Goal: Task Accomplishment & Management: Use online tool/utility

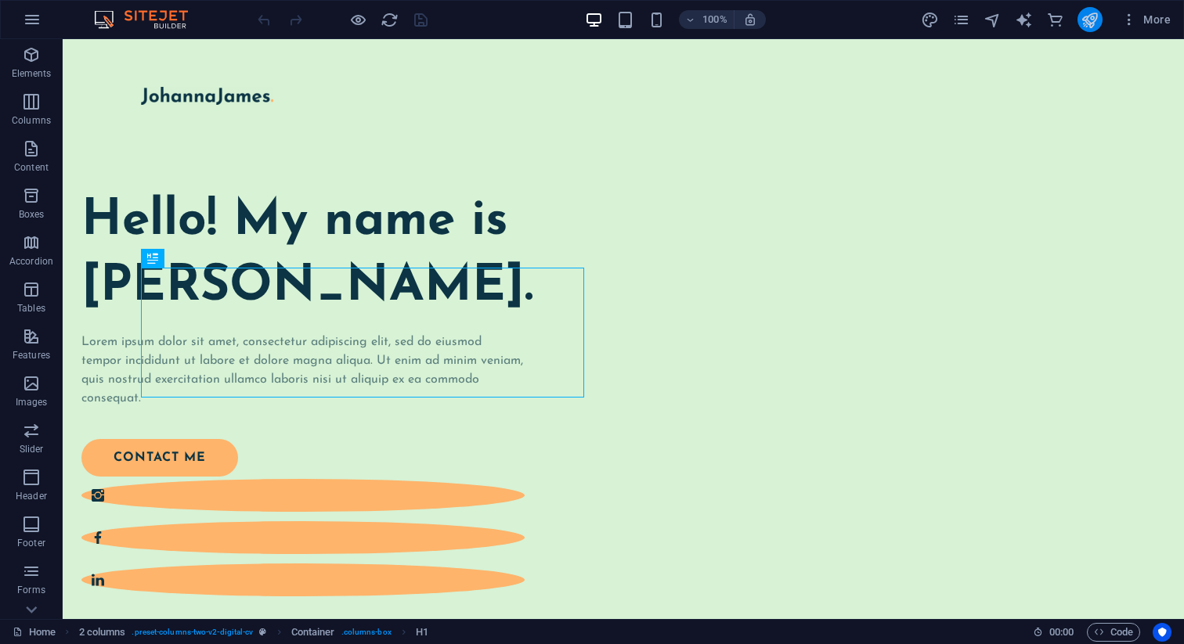
scroll to position [4941, 0]
click at [1138, 20] on span "More" at bounding box center [1145, 20] width 49 height 16
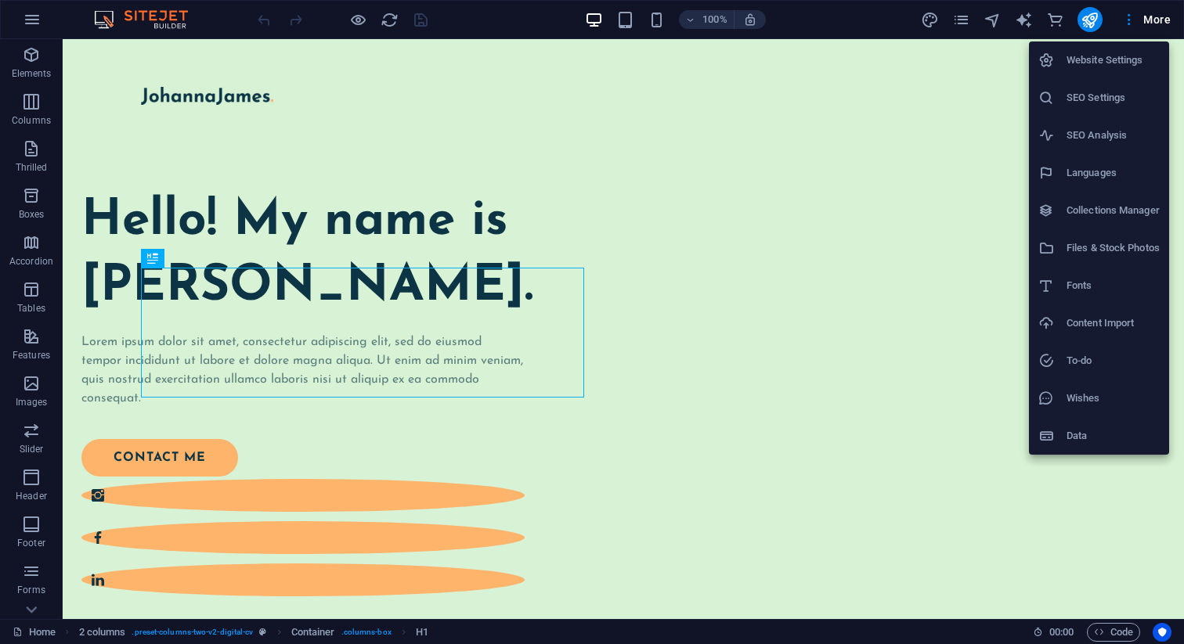
click at [1085, 65] on font "Website Settings" at bounding box center [1104, 60] width 77 height 12
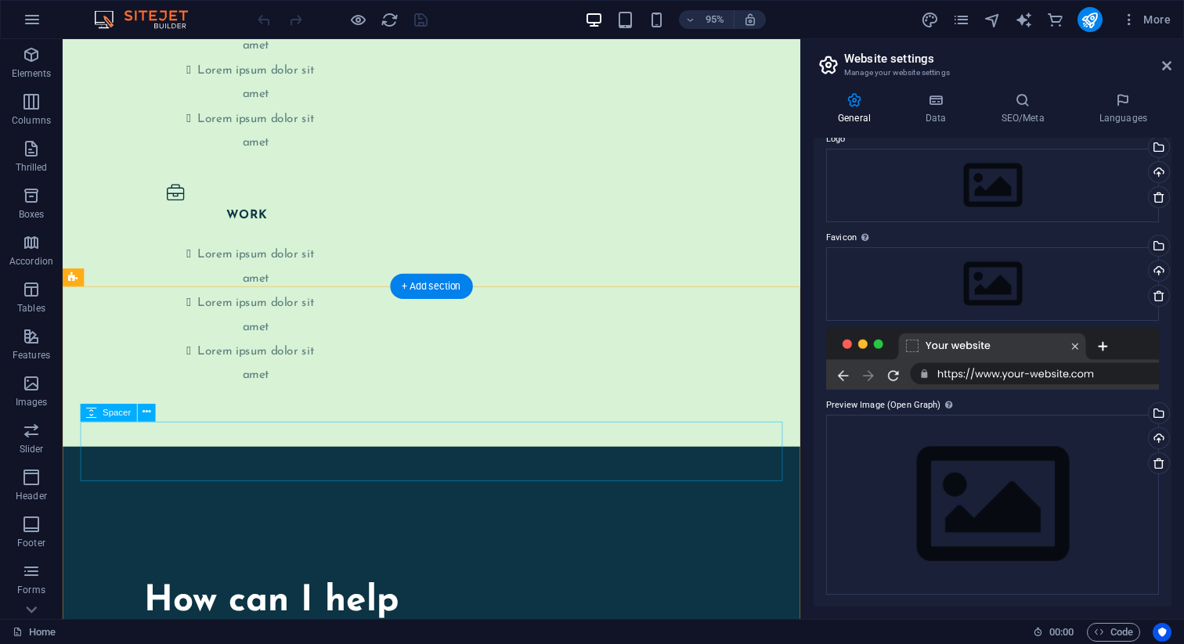
scroll to position [3317, 0]
click at [37, 16] on icon "button" at bounding box center [32, 19] width 19 height 19
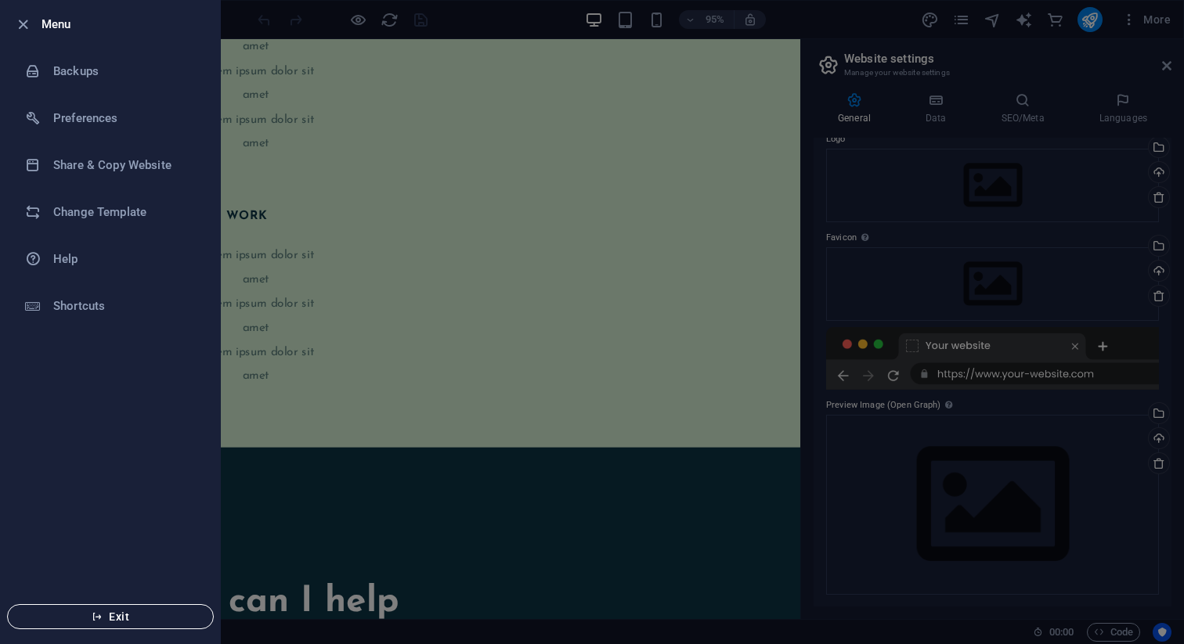
click at [117, 611] on span "Exit" at bounding box center [110, 617] width 180 height 13
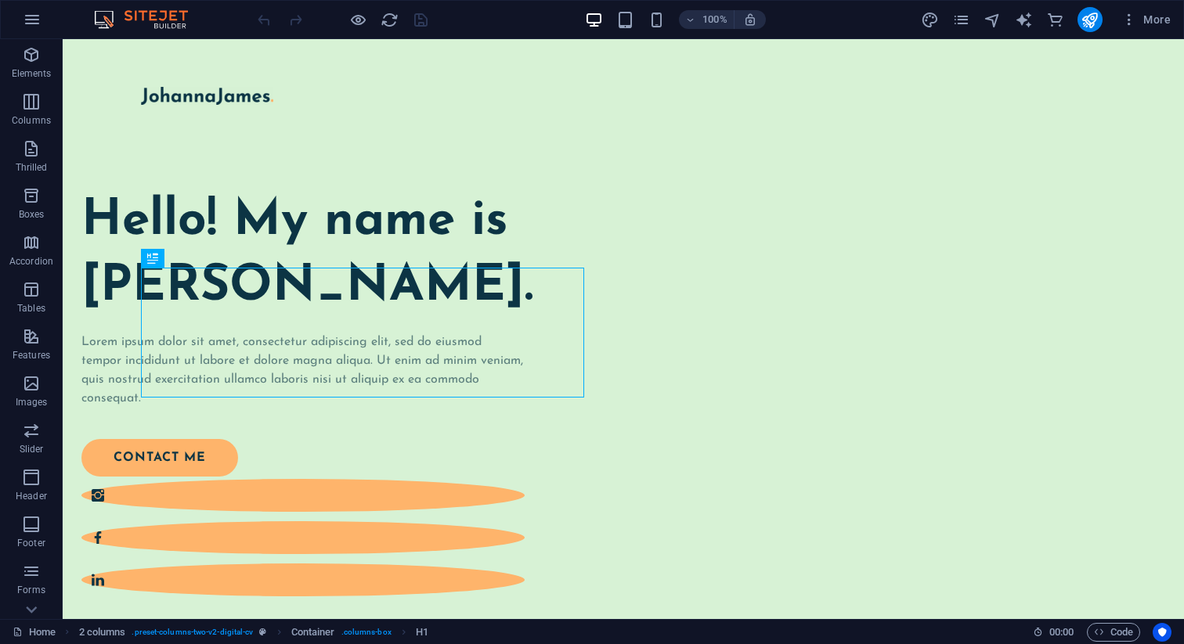
scroll to position [4941, 0]
click at [1133, 16] on icon "button" at bounding box center [1129, 20] width 16 height 16
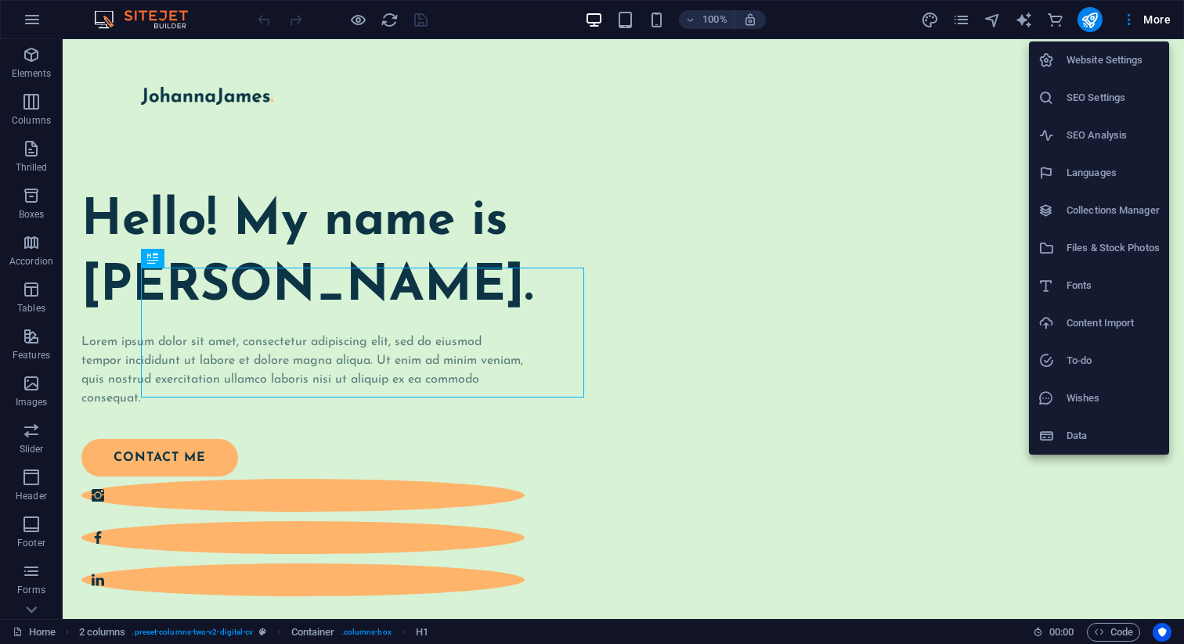
click at [597, 17] on div at bounding box center [592, 322] width 1184 height 644
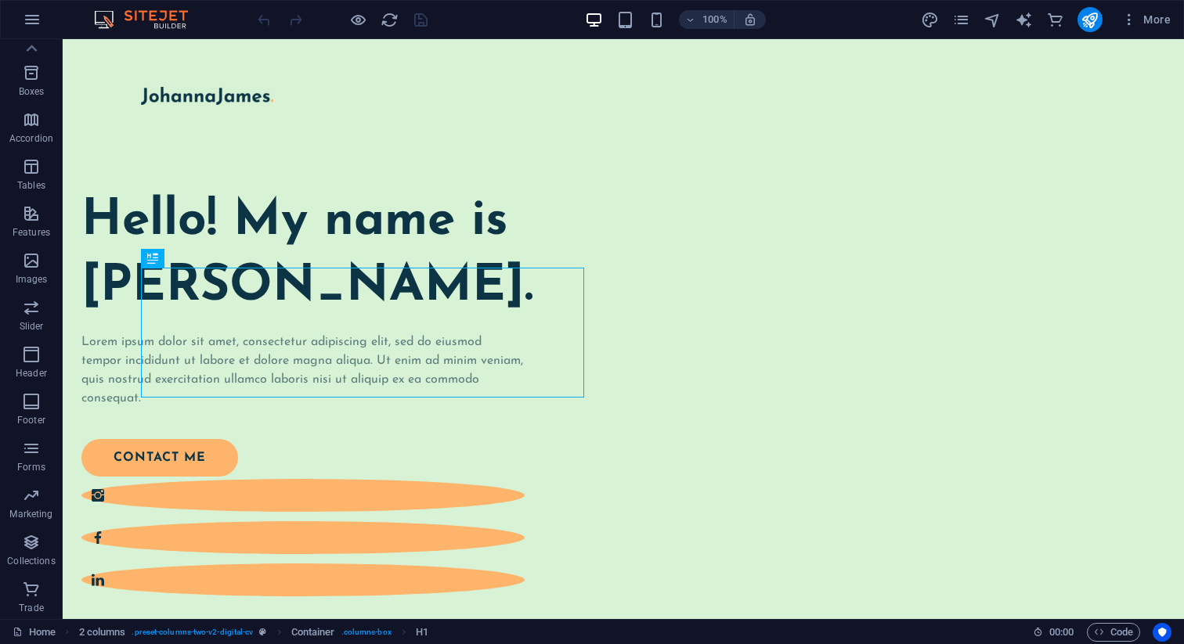
scroll to position [124, 0]
click at [40, 626] on font "Home" at bounding box center [42, 632] width 27 height 12
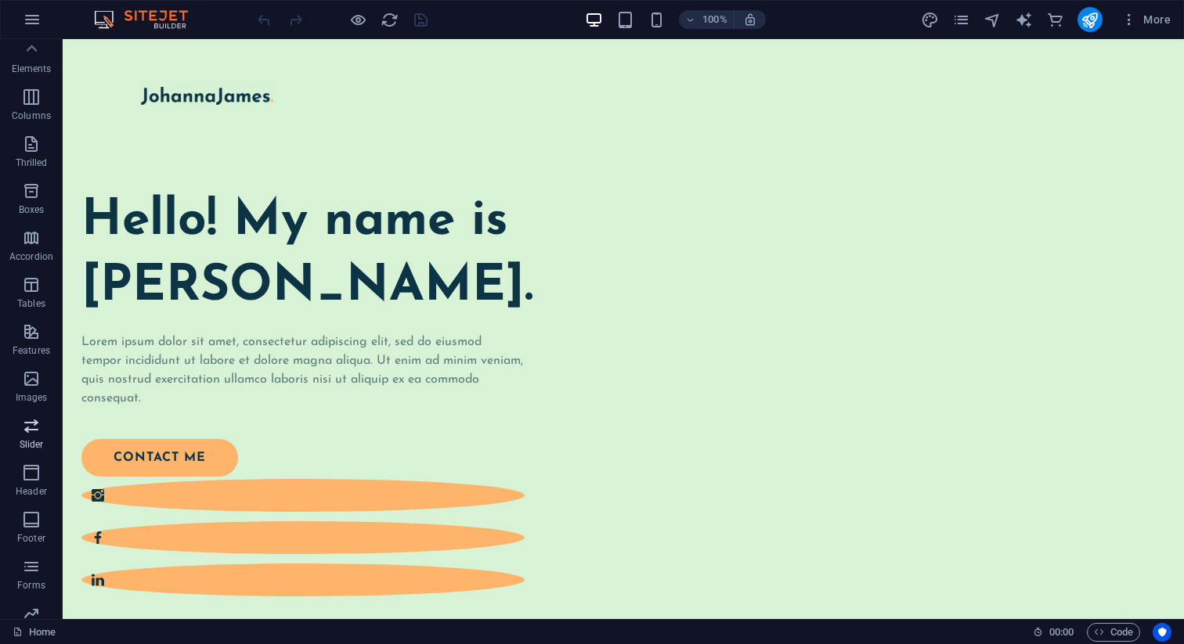
scroll to position [0, 0]
click at [16, 20] on button "button" at bounding box center [32, 20] width 38 height 38
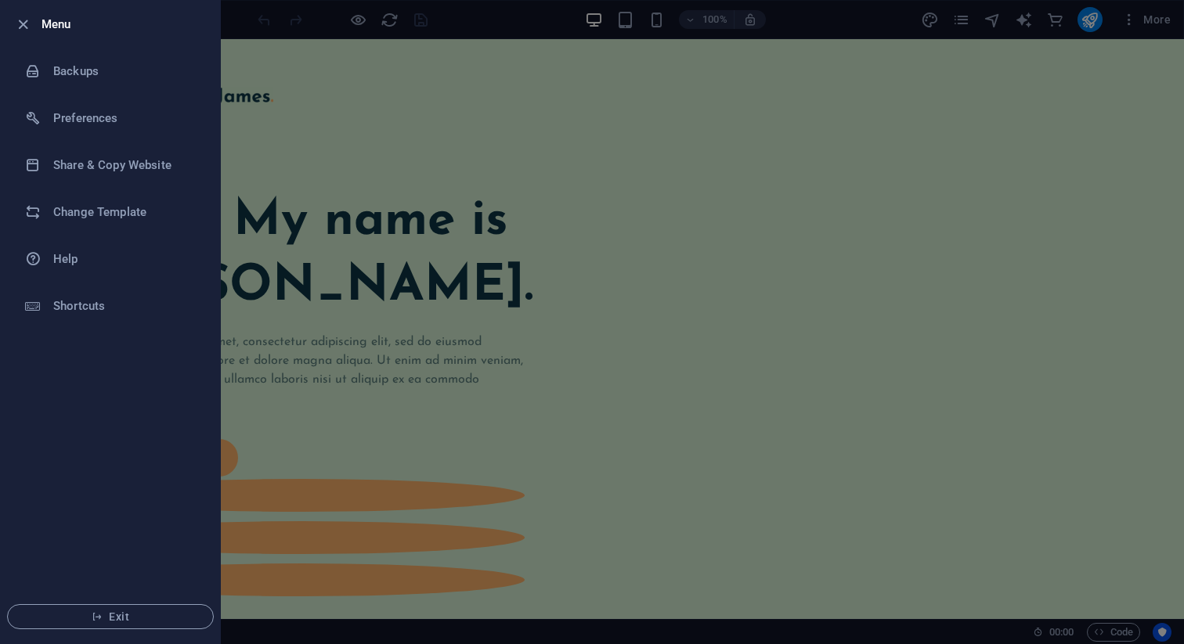
click at [1145, 16] on div at bounding box center [592, 322] width 1184 height 644
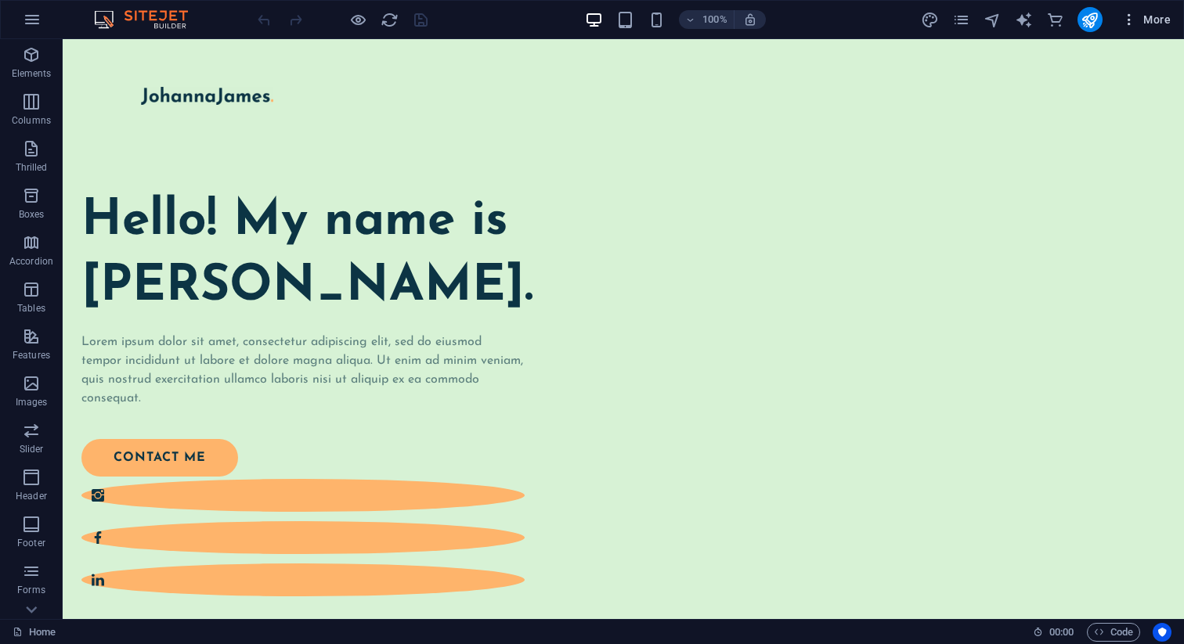
click at [1140, 18] on span "More" at bounding box center [1145, 20] width 49 height 16
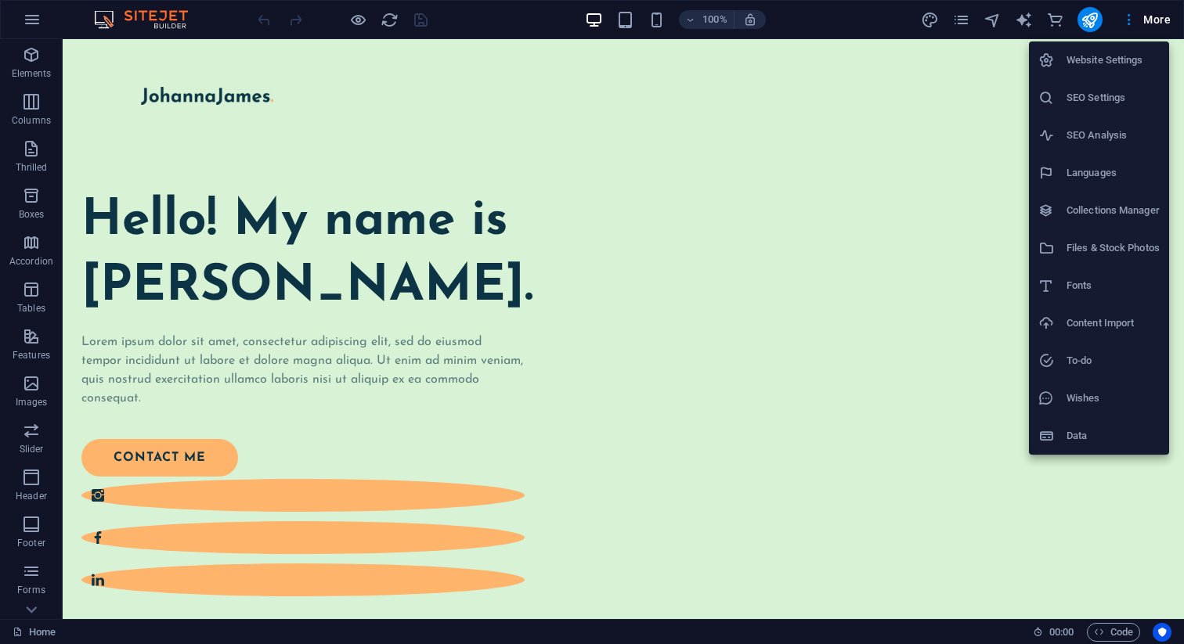
click at [1111, 635] on div at bounding box center [592, 322] width 1184 height 644
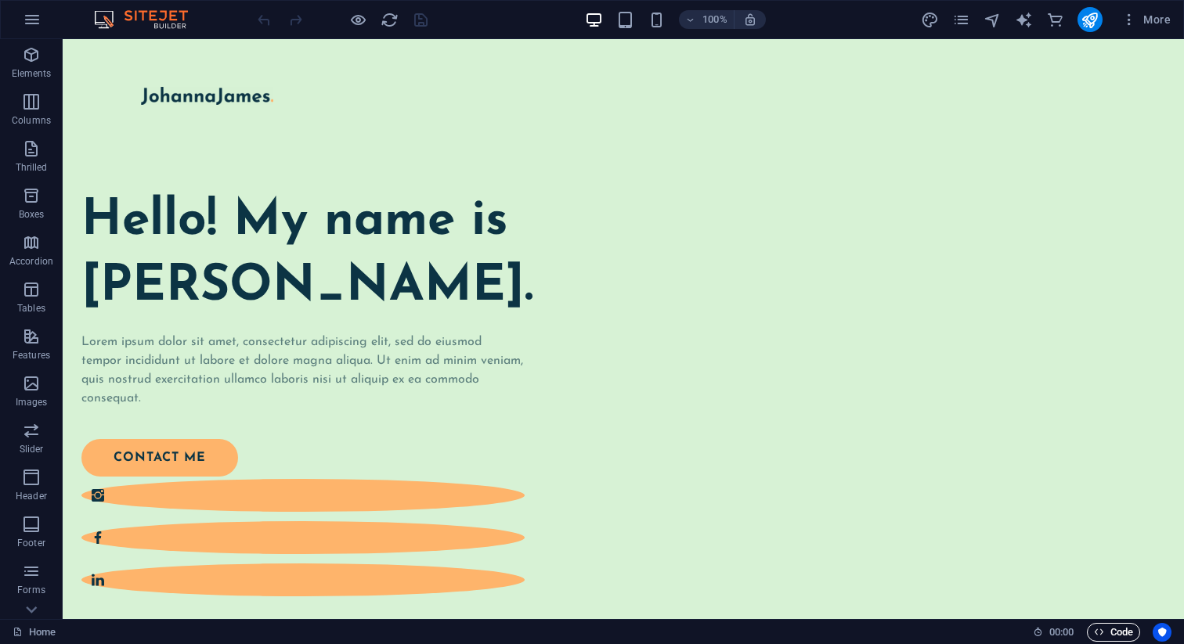
click at [1111, 635] on font "Code" at bounding box center [1121, 632] width 23 height 12
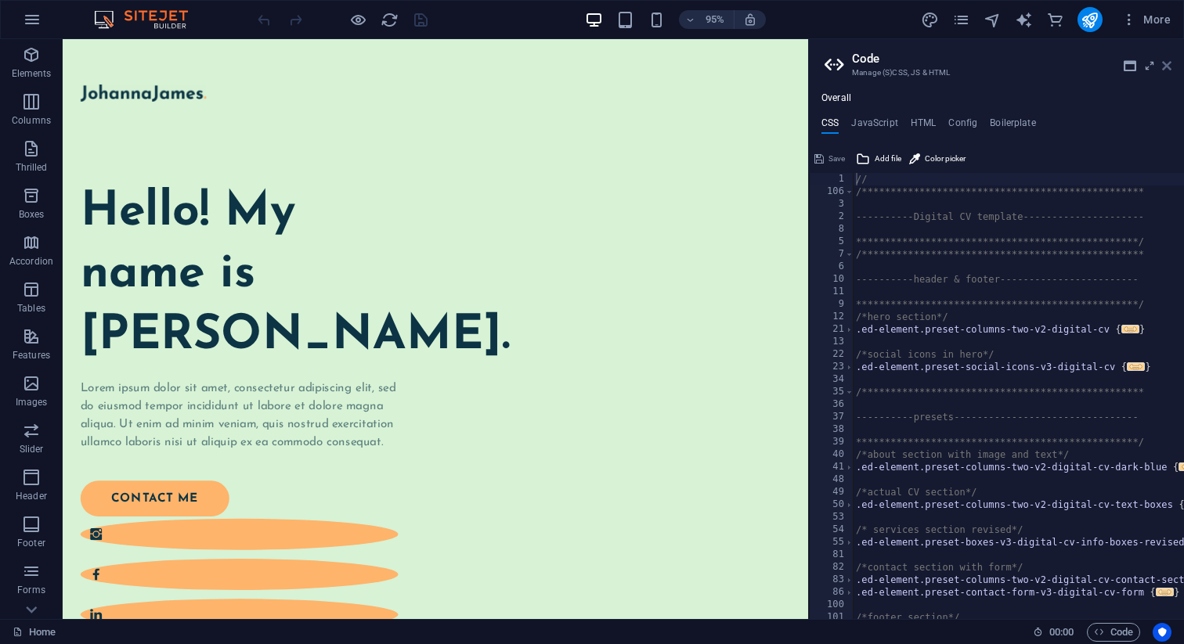
click at [1165, 66] on icon at bounding box center [1166, 65] width 9 height 13
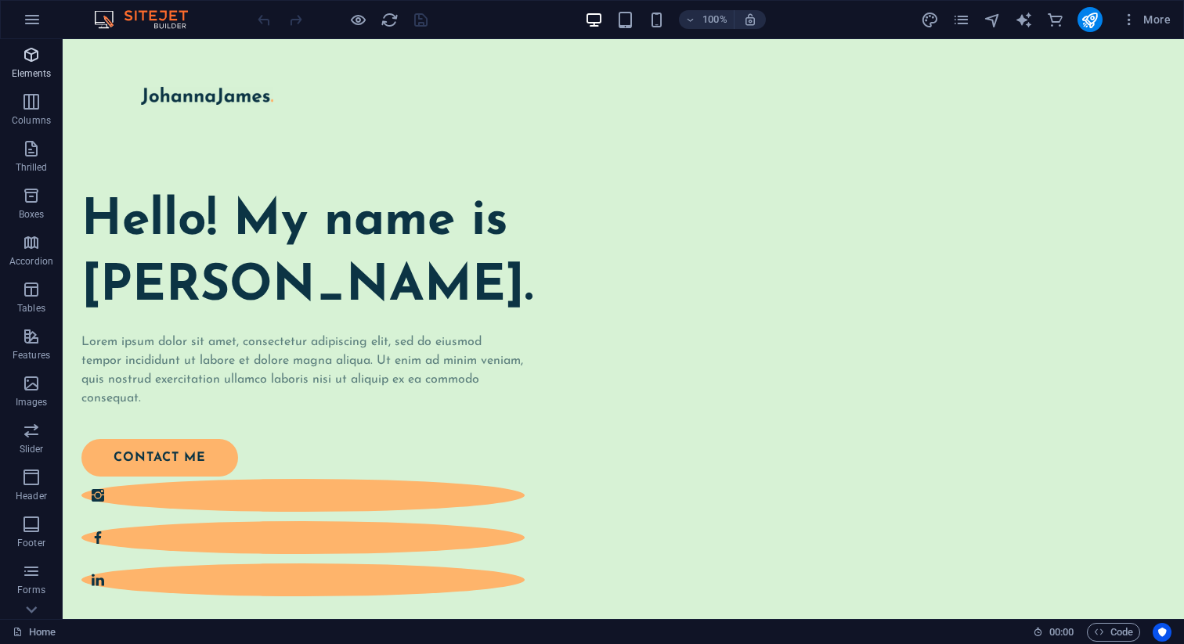
click at [20, 73] on font "Elements" at bounding box center [32, 73] width 40 height 11
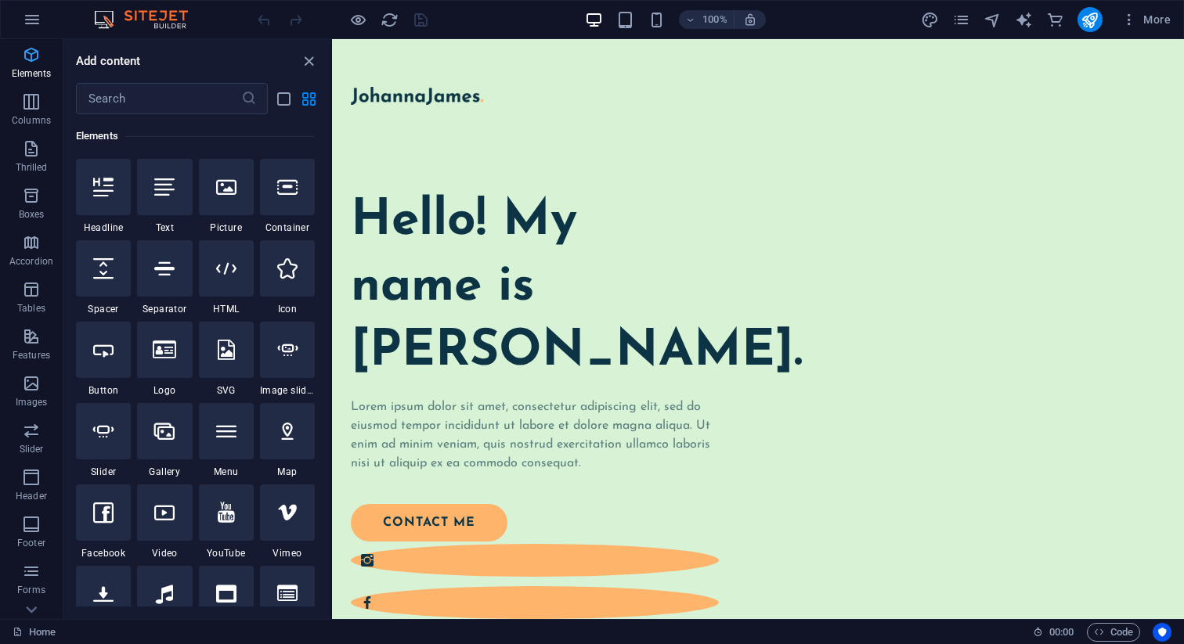
click at [20, 73] on font "Elements" at bounding box center [32, 73] width 40 height 11
click at [30, 70] on font "Elements" at bounding box center [32, 73] width 40 height 11
click at [33, 103] on icon "button" at bounding box center [31, 101] width 19 height 19
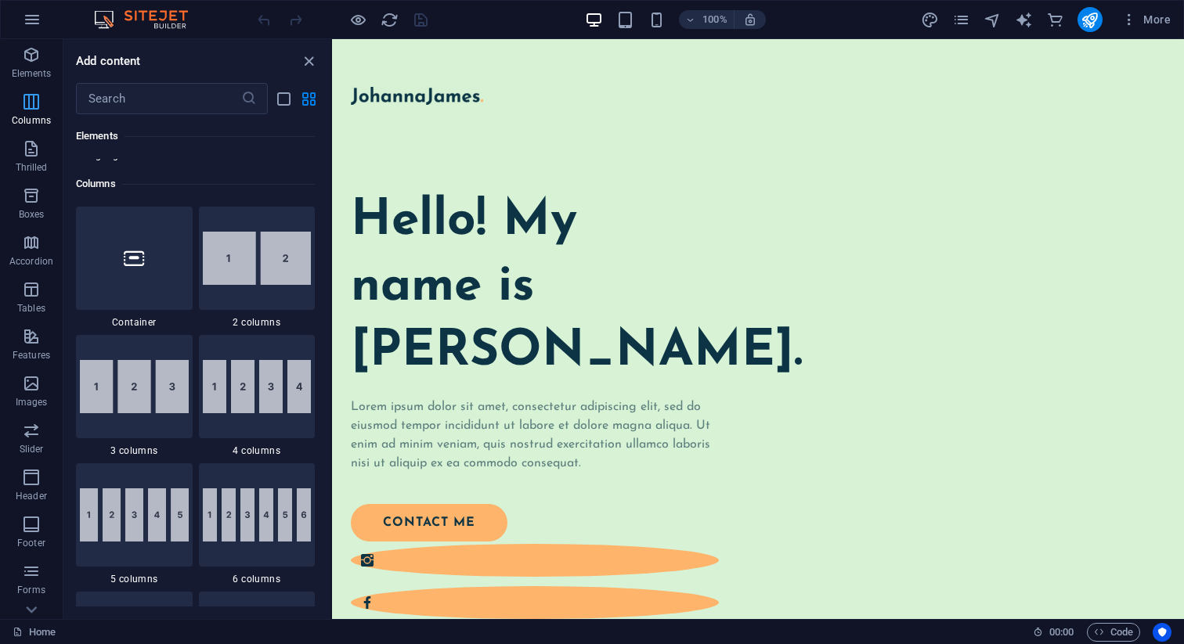
scroll to position [608, 0]
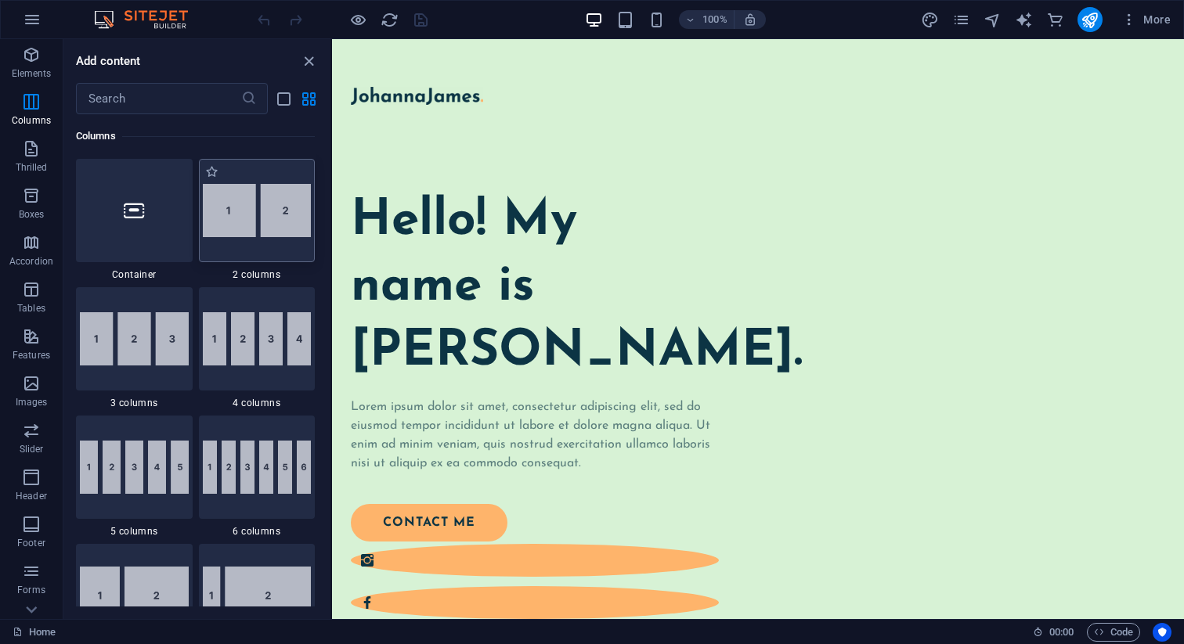
click at [234, 204] on img at bounding box center [257, 210] width 109 height 53
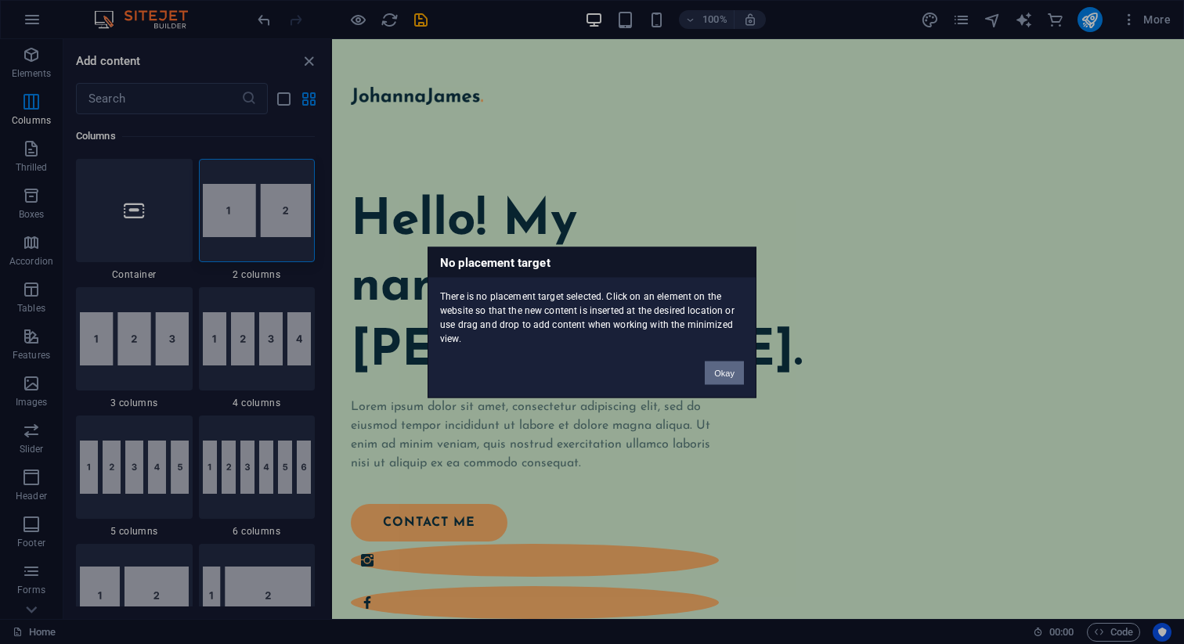
click at [730, 370] on font "Okay" at bounding box center [724, 372] width 20 height 9
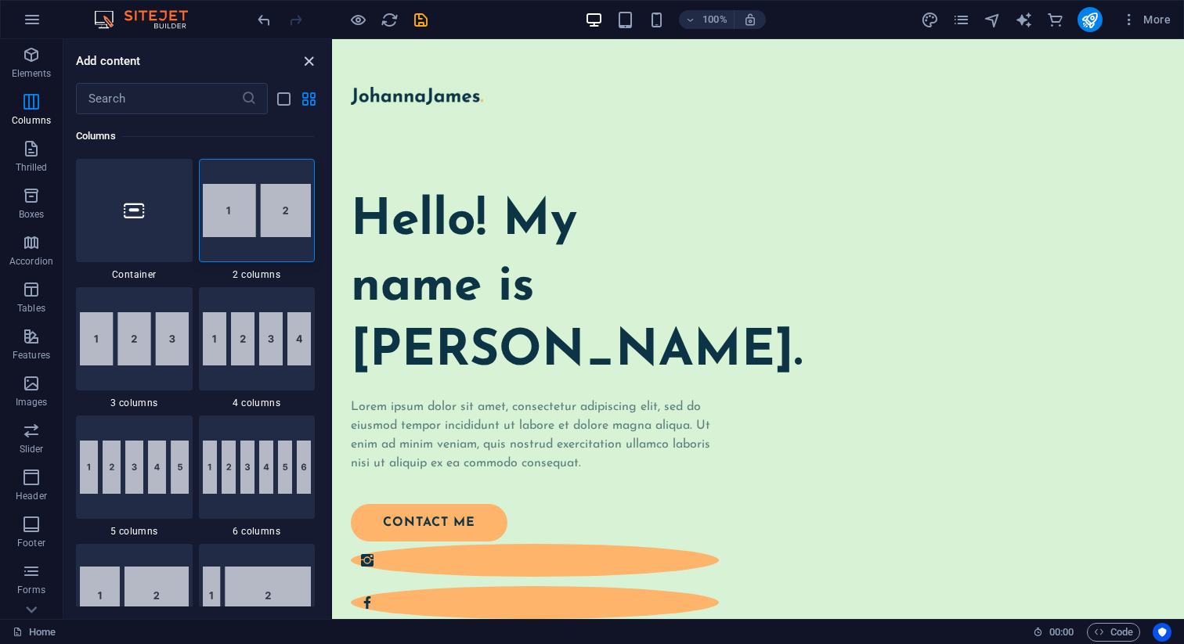
click at [308, 60] on icon "close panel" at bounding box center [309, 61] width 18 height 18
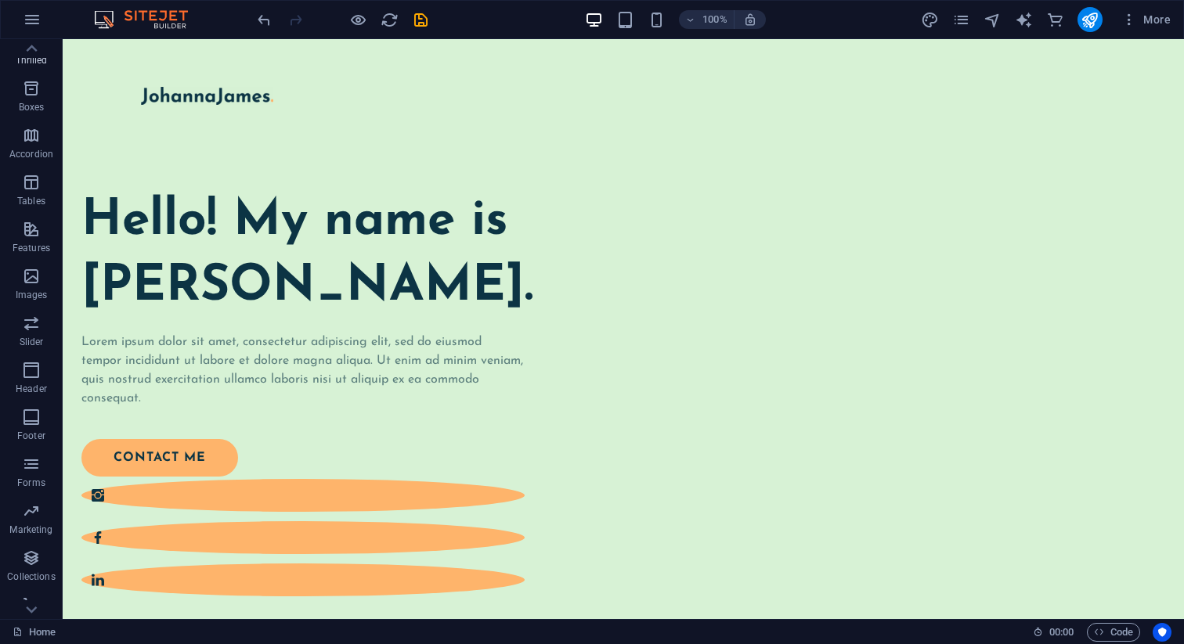
scroll to position [124, 0]
click at [31, 316] on span "Slider" at bounding box center [31, 316] width 63 height 38
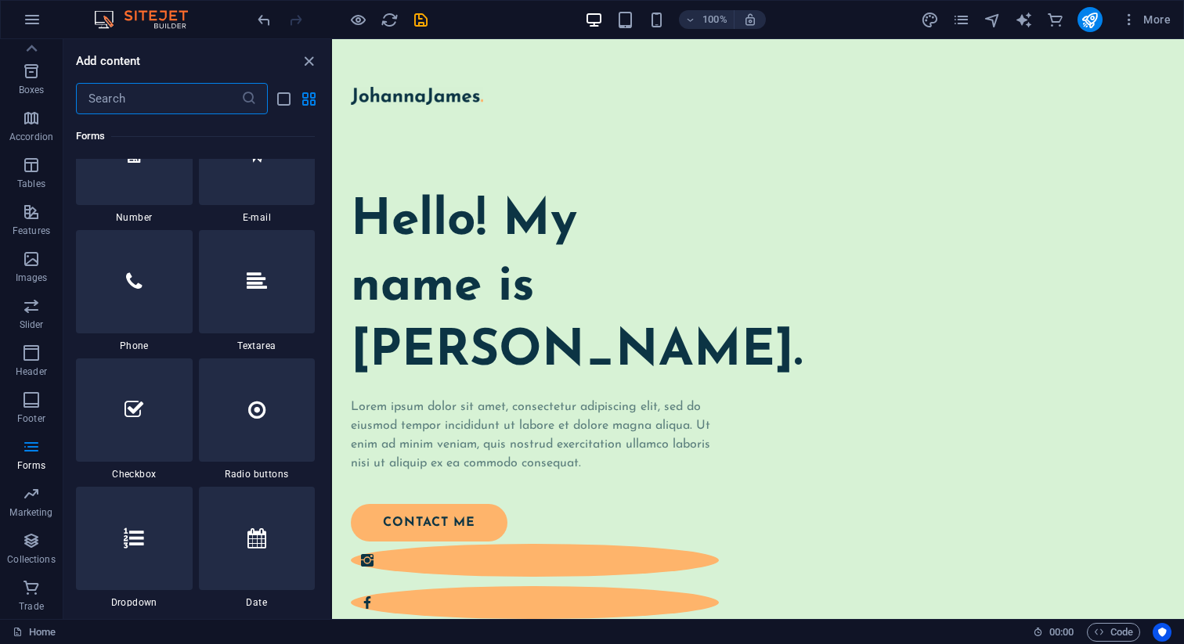
scroll to position [11936, 0]
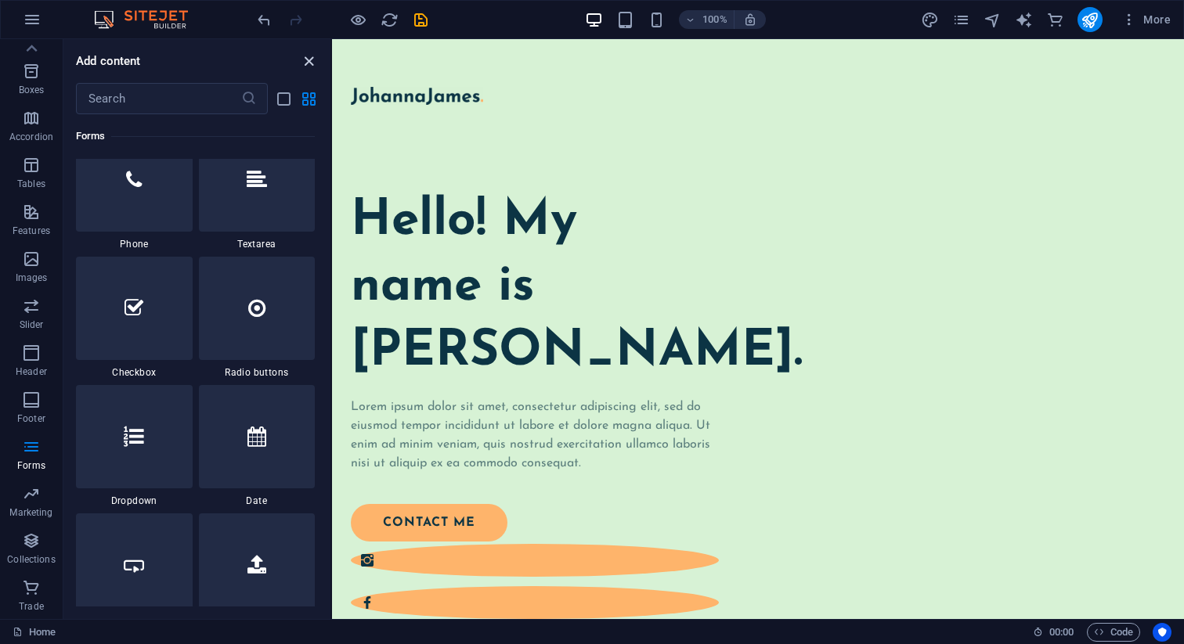
click at [312, 59] on icon "close panel" at bounding box center [309, 61] width 18 height 18
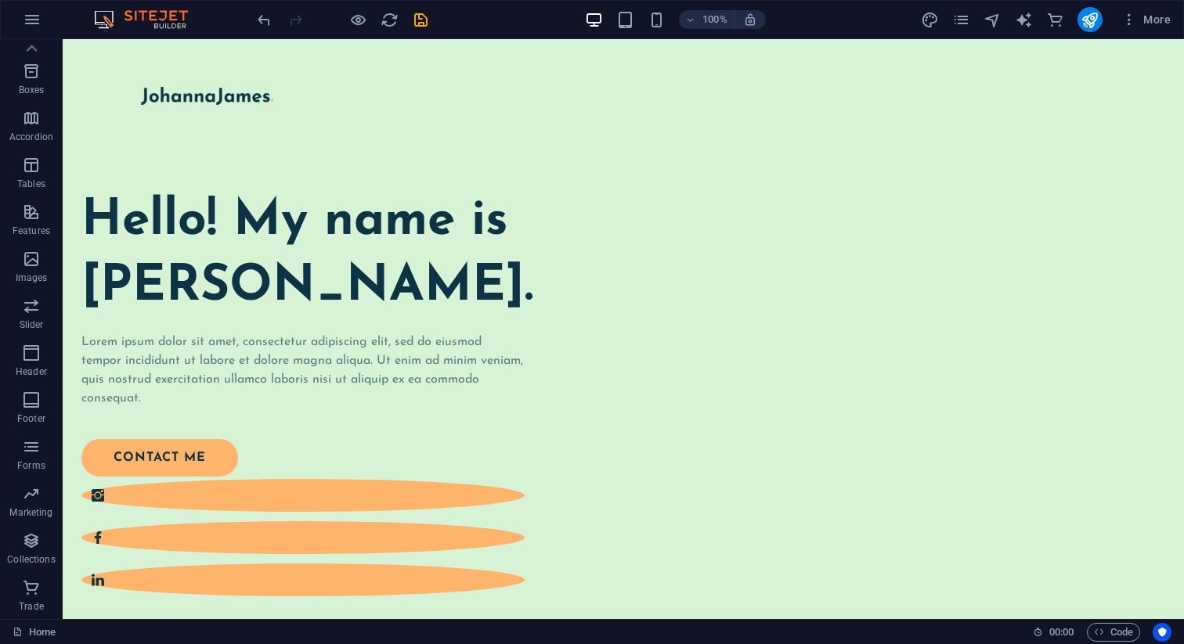
click at [153, 20] on img at bounding box center [148, 19] width 117 height 19
click at [104, 19] on img at bounding box center [148, 19] width 117 height 19
click at [28, 553] on p "Collections" at bounding box center [31, 559] width 48 height 13
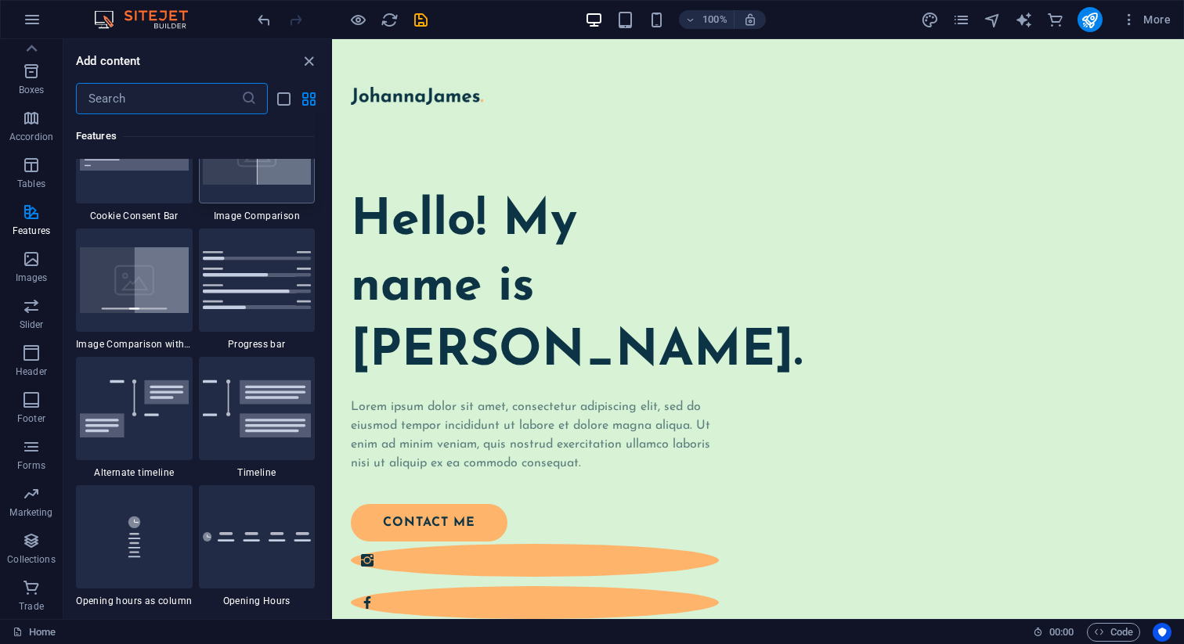
scroll to position [6152, 0]
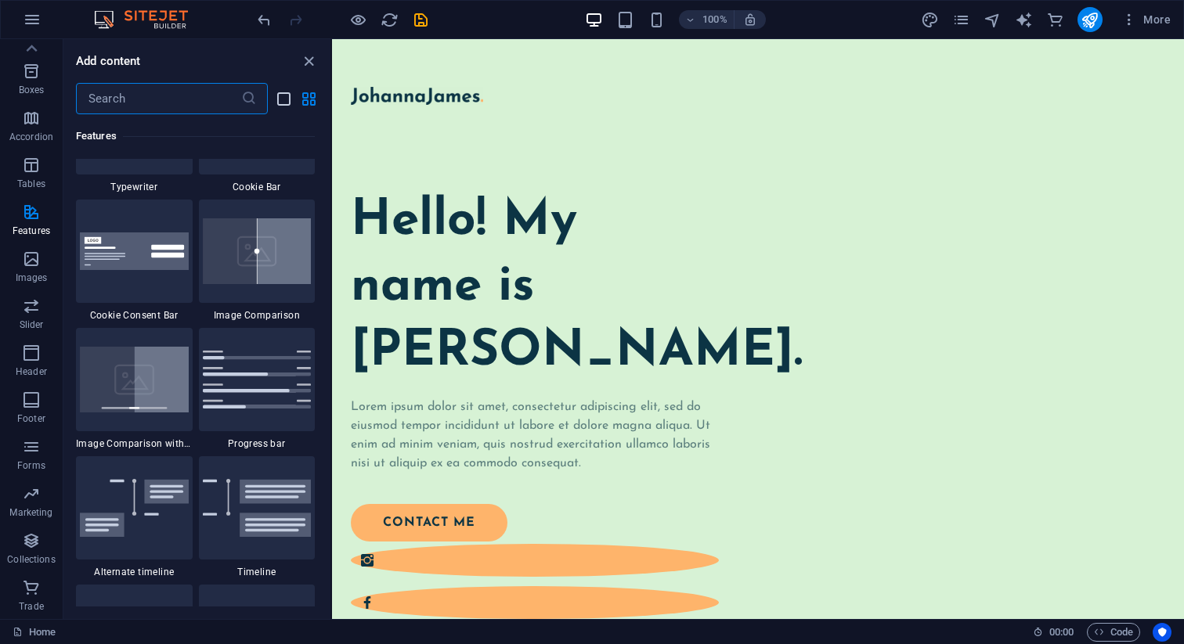
click at [283, 106] on icon "list-view" at bounding box center [284, 99] width 18 height 18
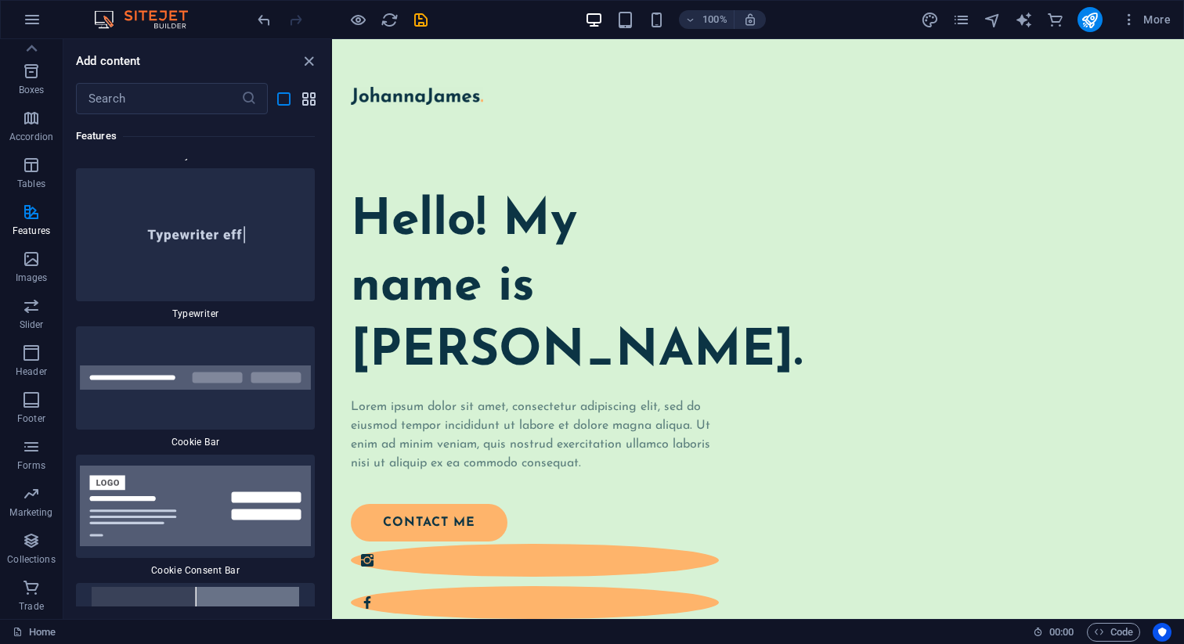
click at [312, 101] on icon "grid view" at bounding box center [309, 99] width 18 height 18
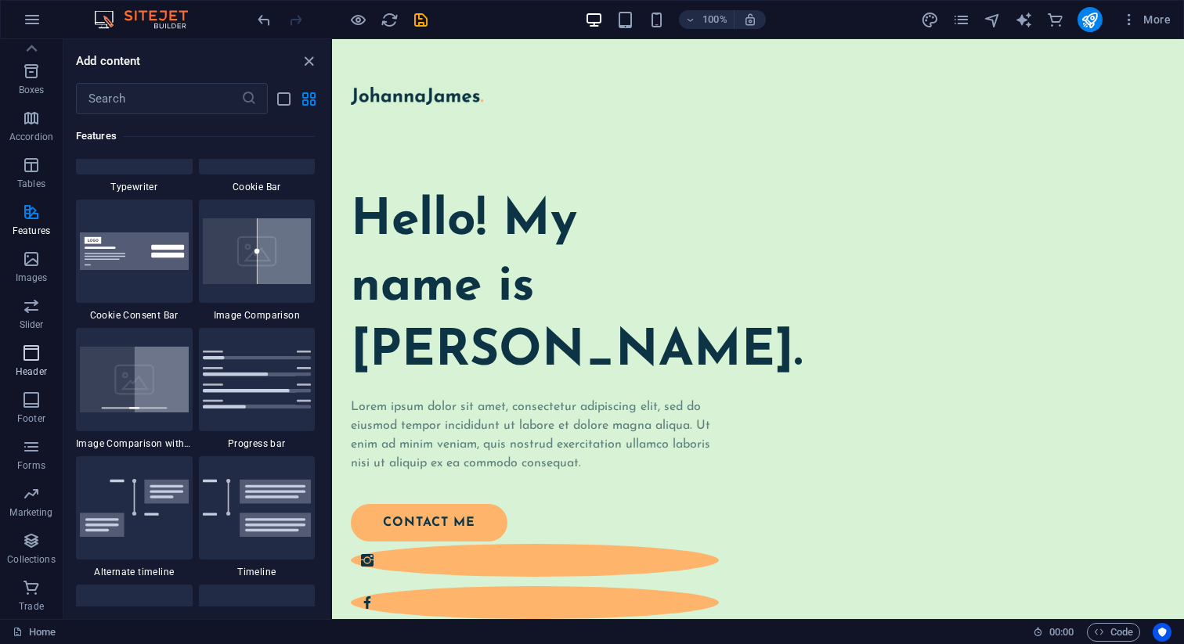
click at [34, 363] on span "Header" at bounding box center [31, 363] width 63 height 38
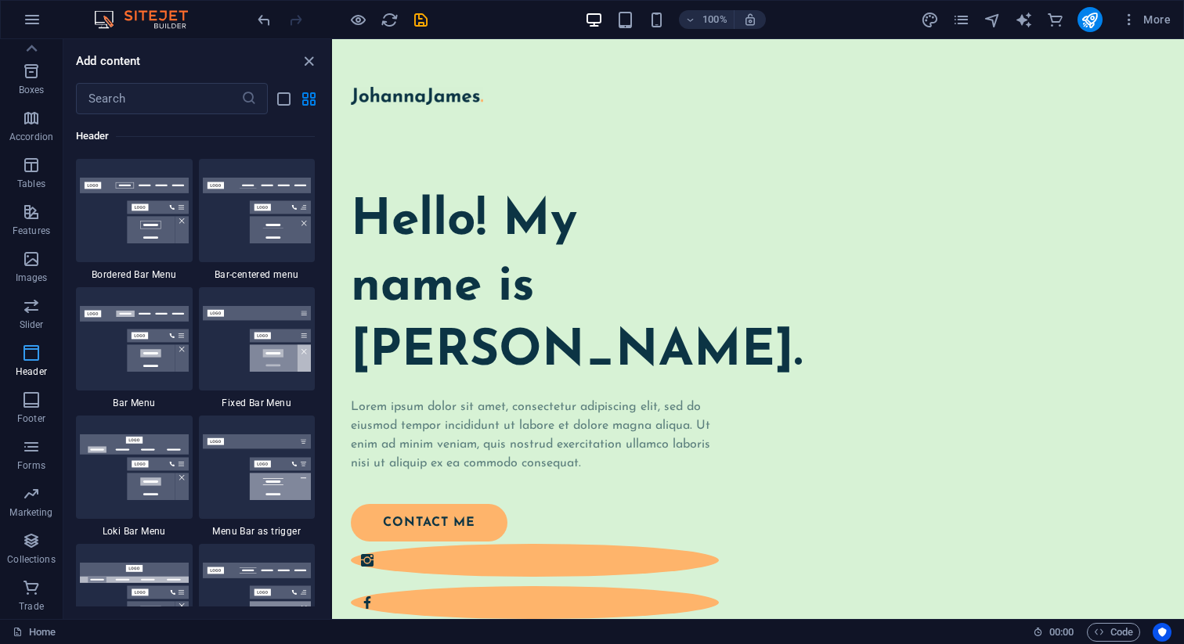
scroll to position [0, 0]
click at [1148, 13] on font "More" at bounding box center [1156, 19] width 27 height 13
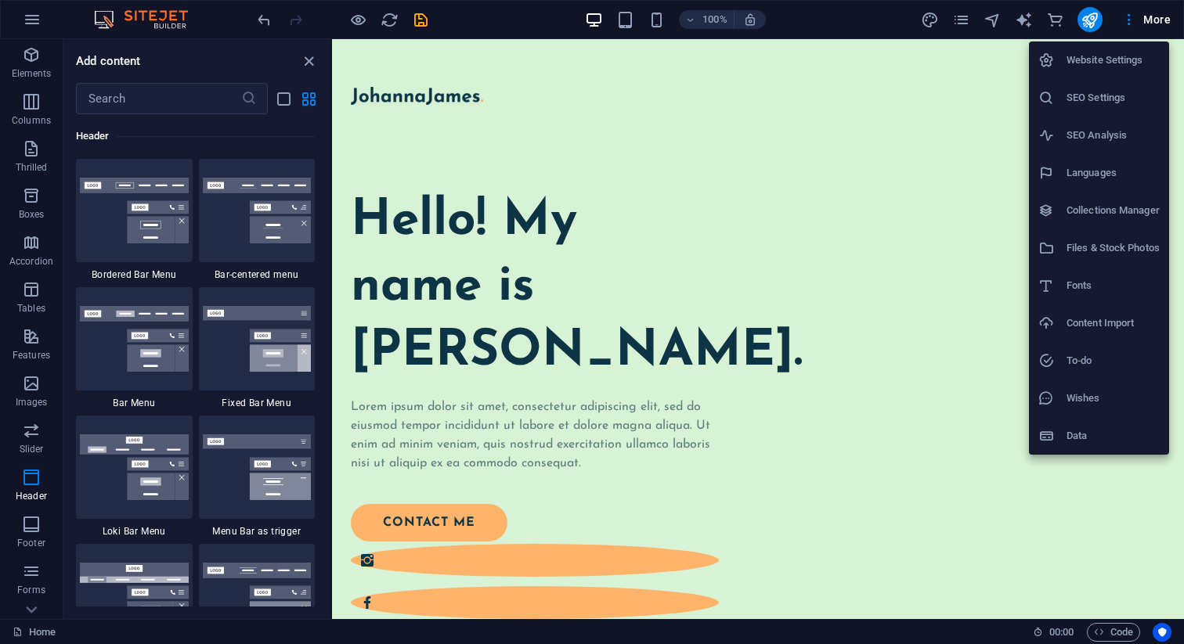
click at [1128, 20] on div at bounding box center [592, 322] width 1184 height 644
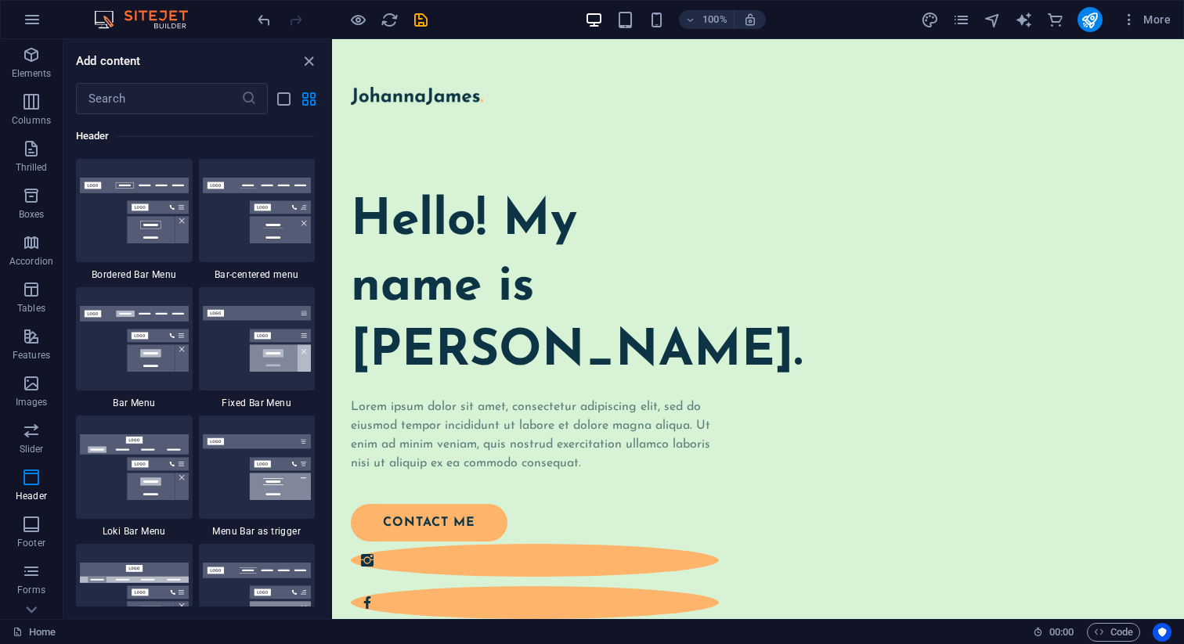
click at [1128, 20] on icon "button" at bounding box center [1129, 20] width 16 height 16
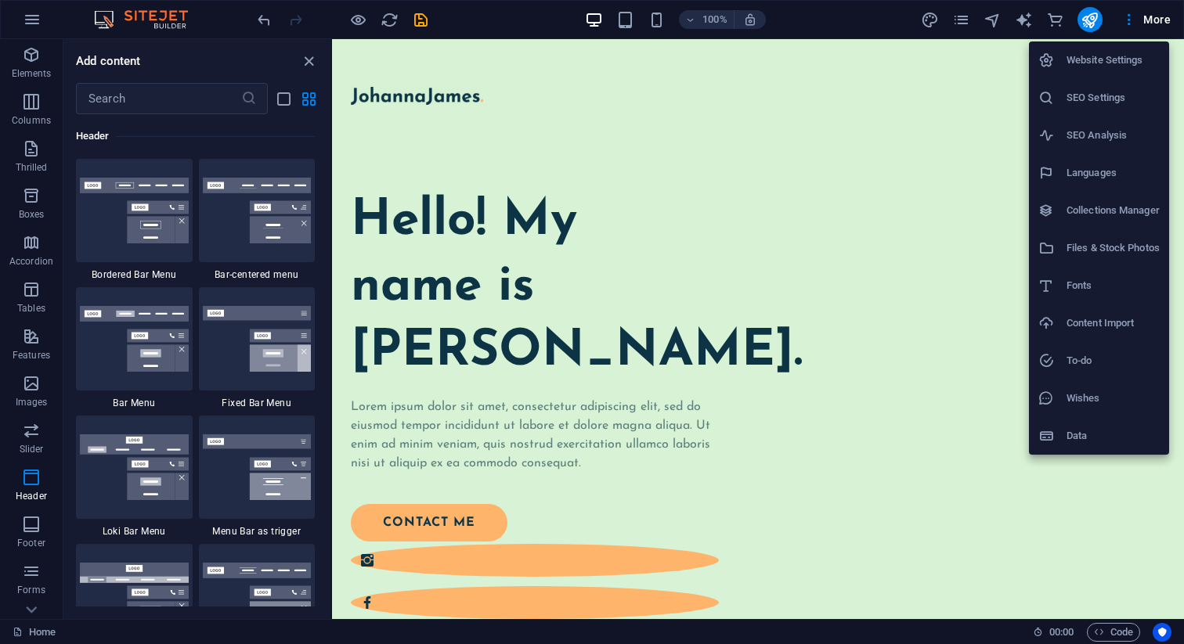
click at [25, 13] on div at bounding box center [592, 322] width 1184 height 644
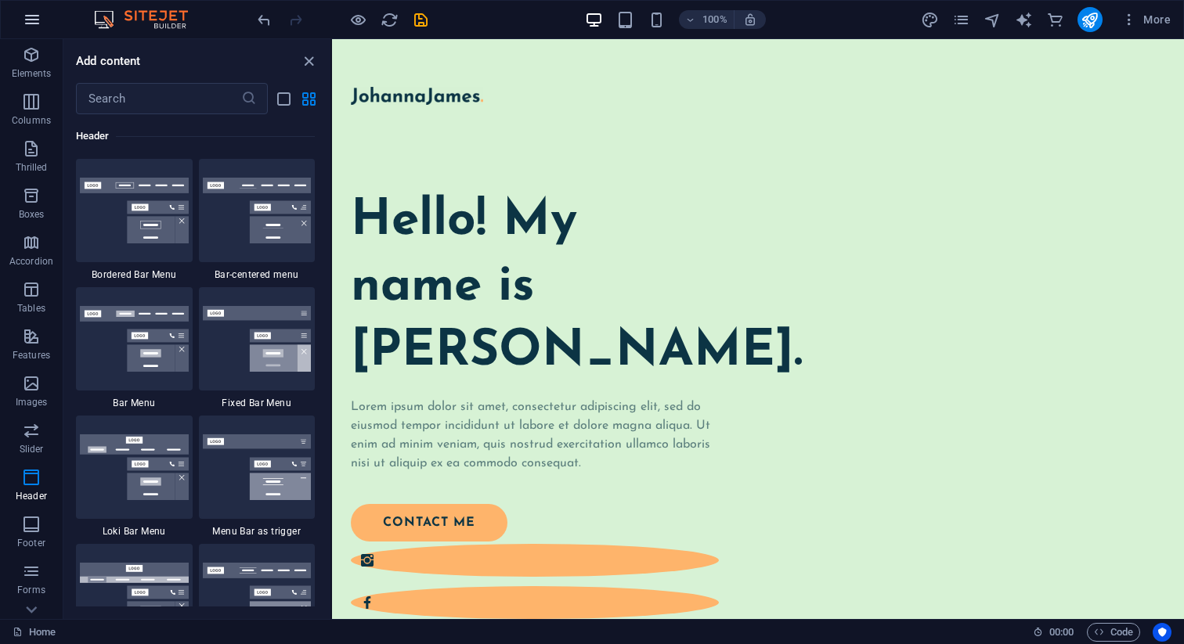
click at [29, 19] on icon "button" at bounding box center [32, 19] width 19 height 19
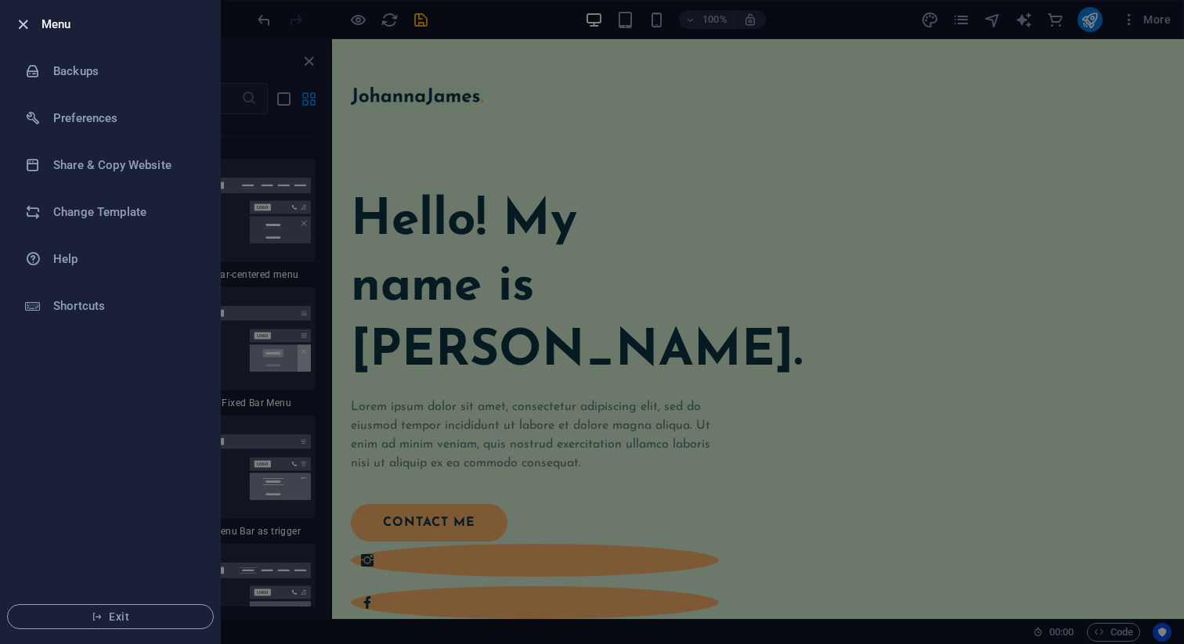
click at [23, 31] on icon "button" at bounding box center [23, 25] width 18 height 18
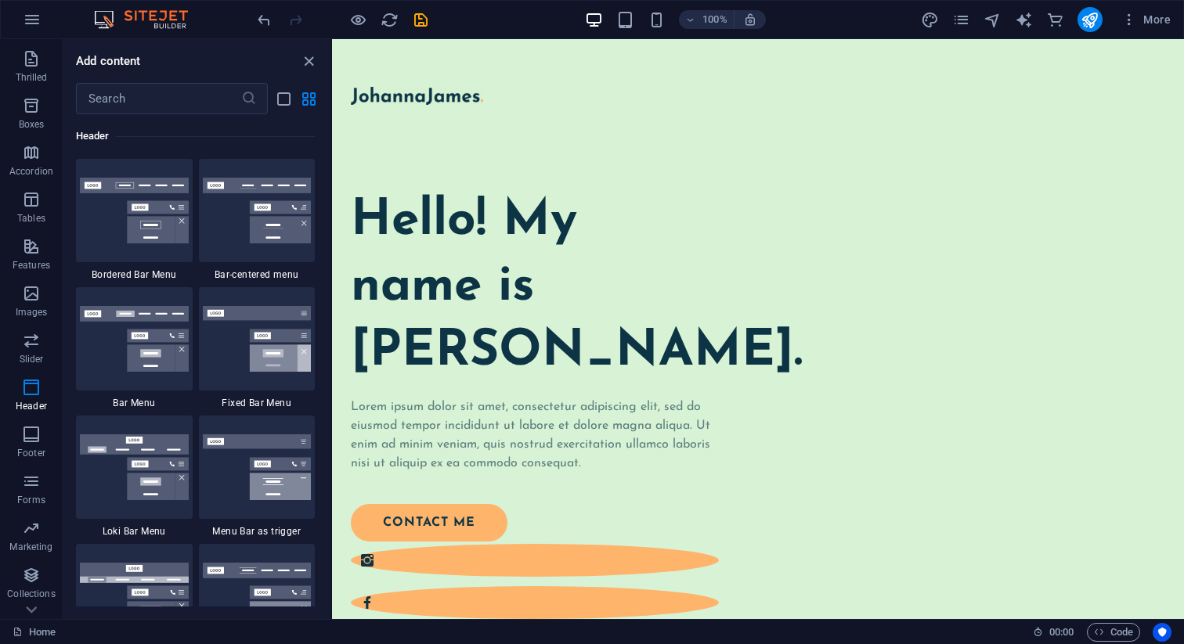
scroll to position [124, 0]
click at [301, 66] on icon "close panel" at bounding box center [309, 61] width 18 height 18
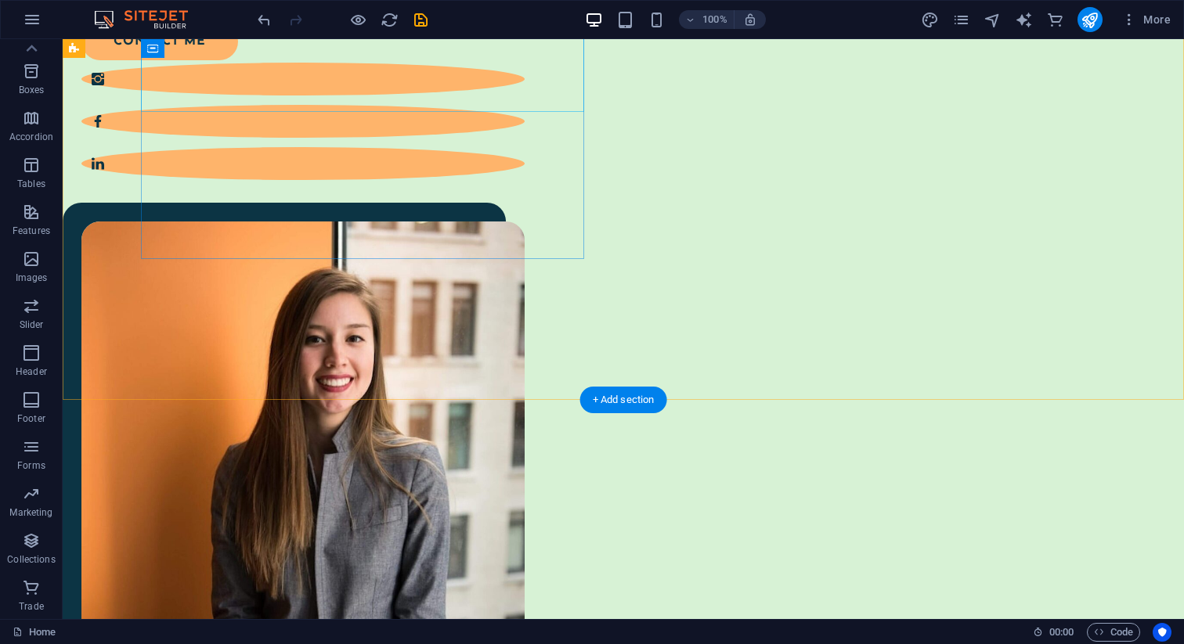
scroll to position [424, 0]
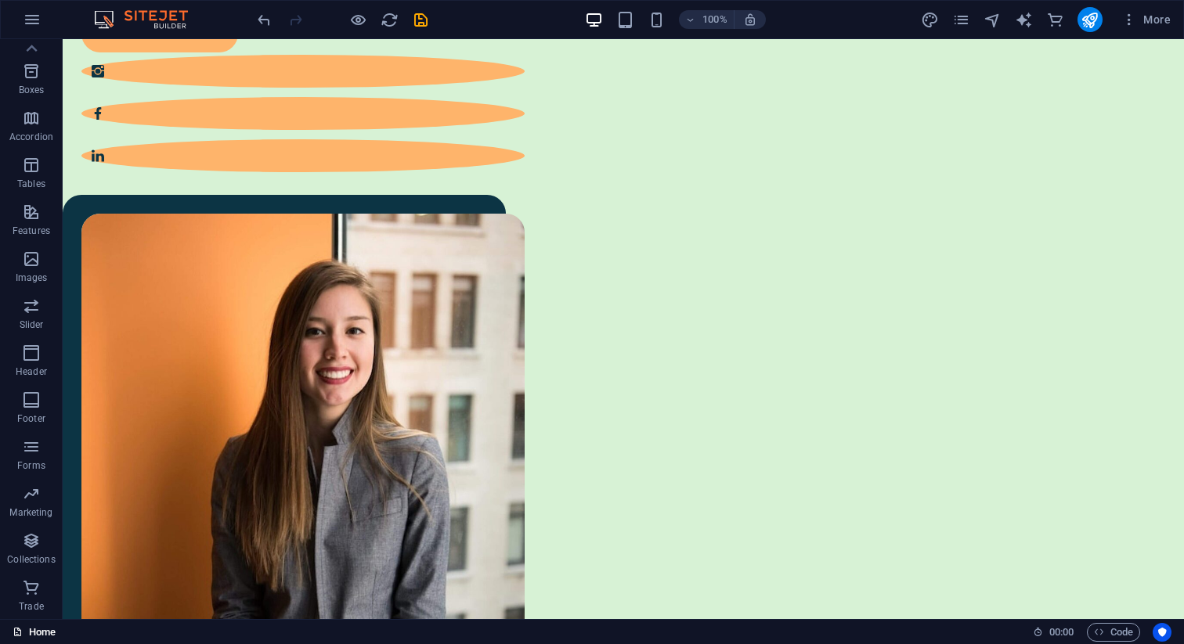
click at [22, 628] on icon at bounding box center [18, 632] width 10 height 10
click at [32, 637] on font "Home" at bounding box center [42, 632] width 27 height 12
click at [36, 636] on font "Home" at bounding box center [42, 632] width 27 height 12
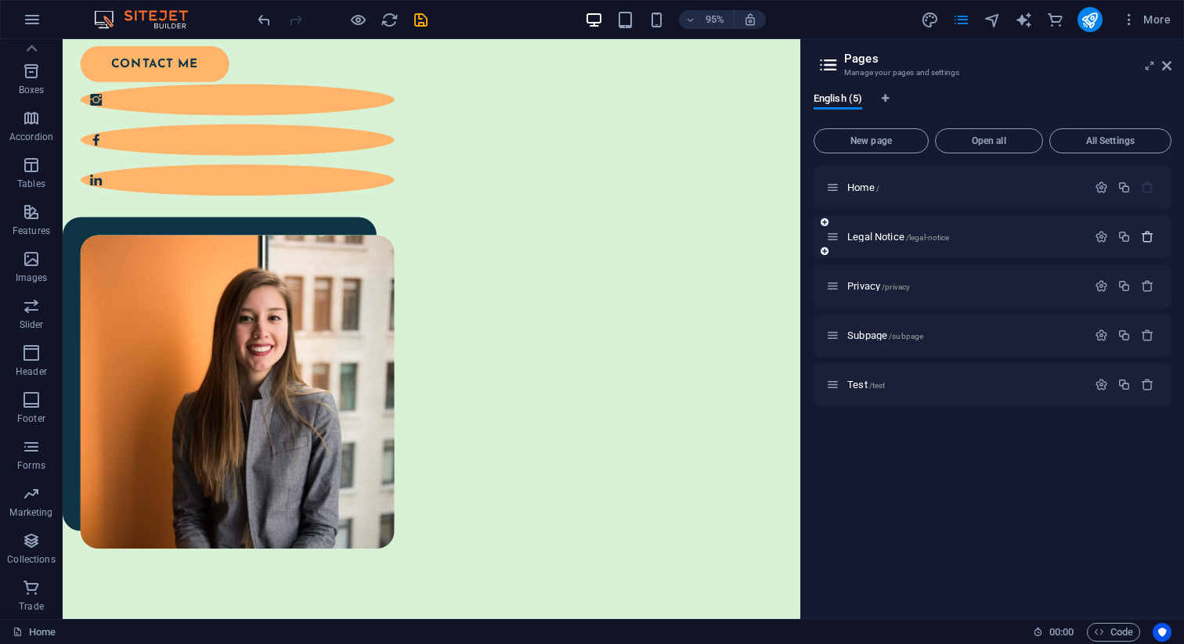
click at [1148, 243] on icon "button" at bounding box center [1147, 236] width 13 height 13
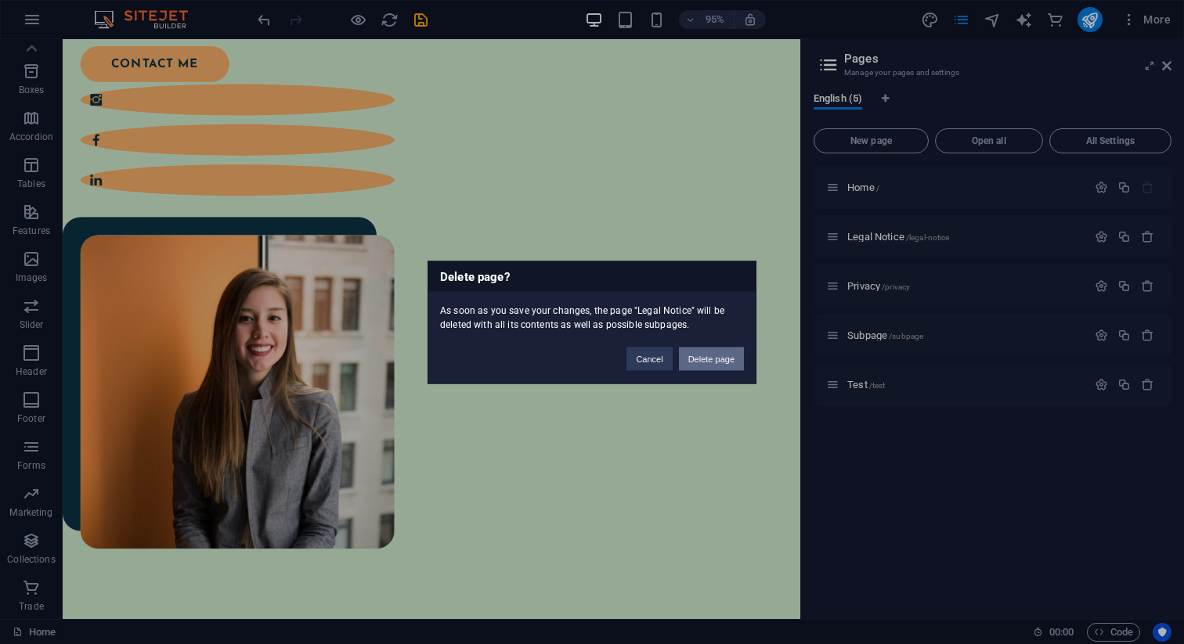
click at [720, 357] on font "Delete page" at bounding box center [711, 358] width 46 height 9
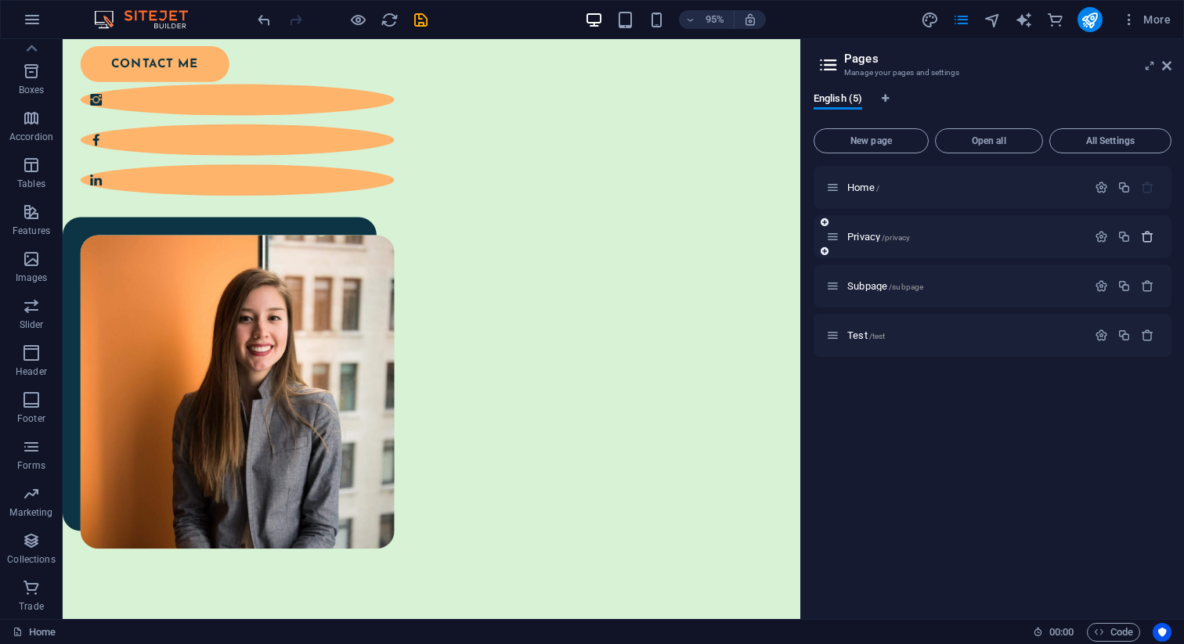
click at [1153, 240] on icon "button" at bounding box center [1147, 236] width 13 height 13
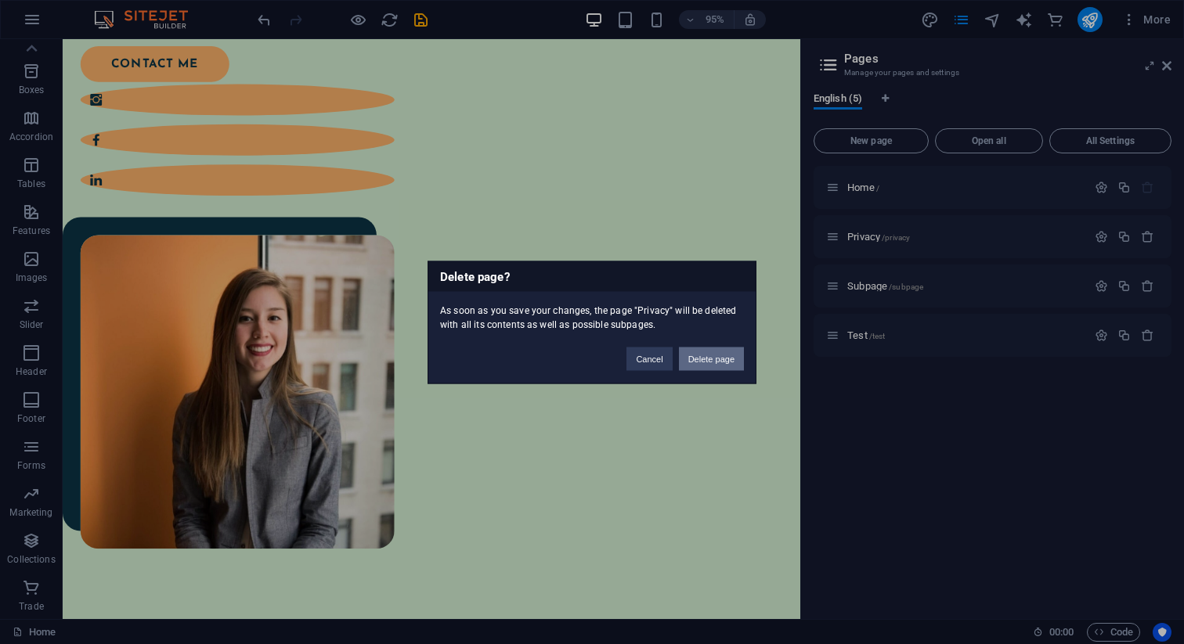
click at [730, 359] on font "Delete page" at bounding box center [711, 358] width 46 height 9
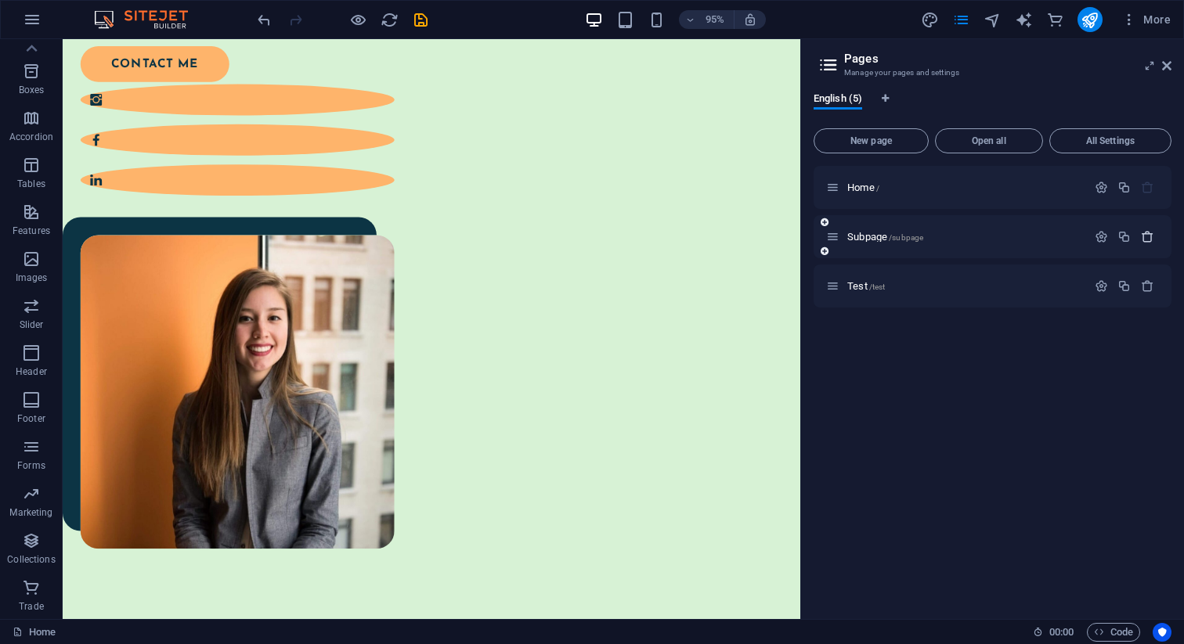
click at [1150, 242] on icon "button" at bounding box center [1147, 236] width 13 height 13
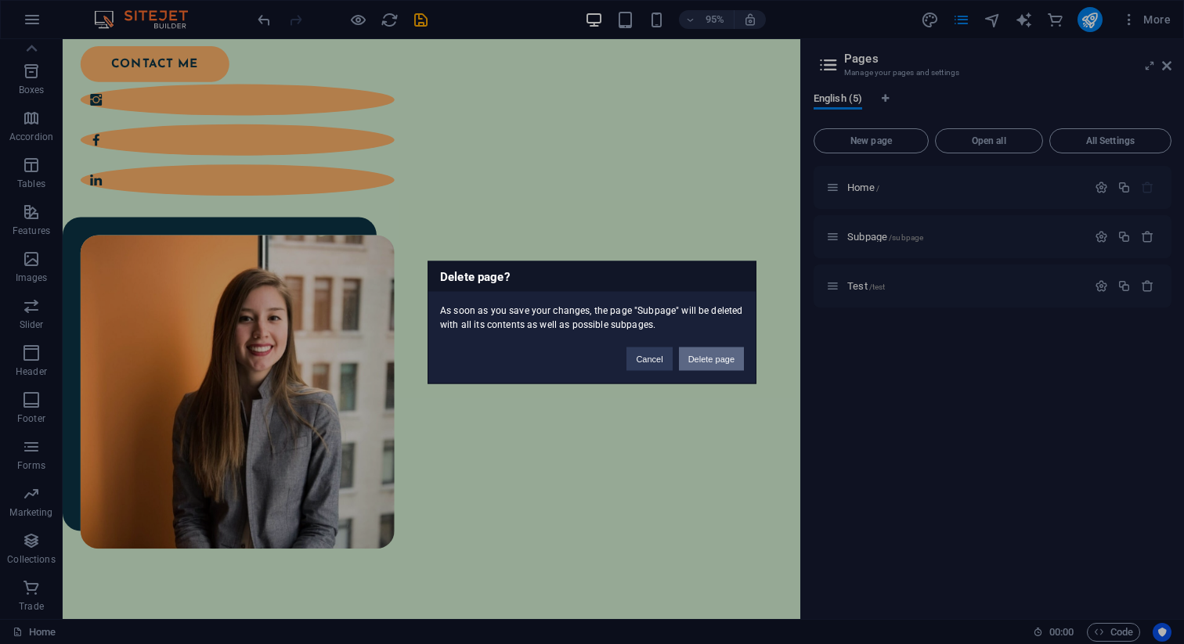
click at [732, 359] on font "Delete page" at bounding box center [711, 358] width 46 height 9
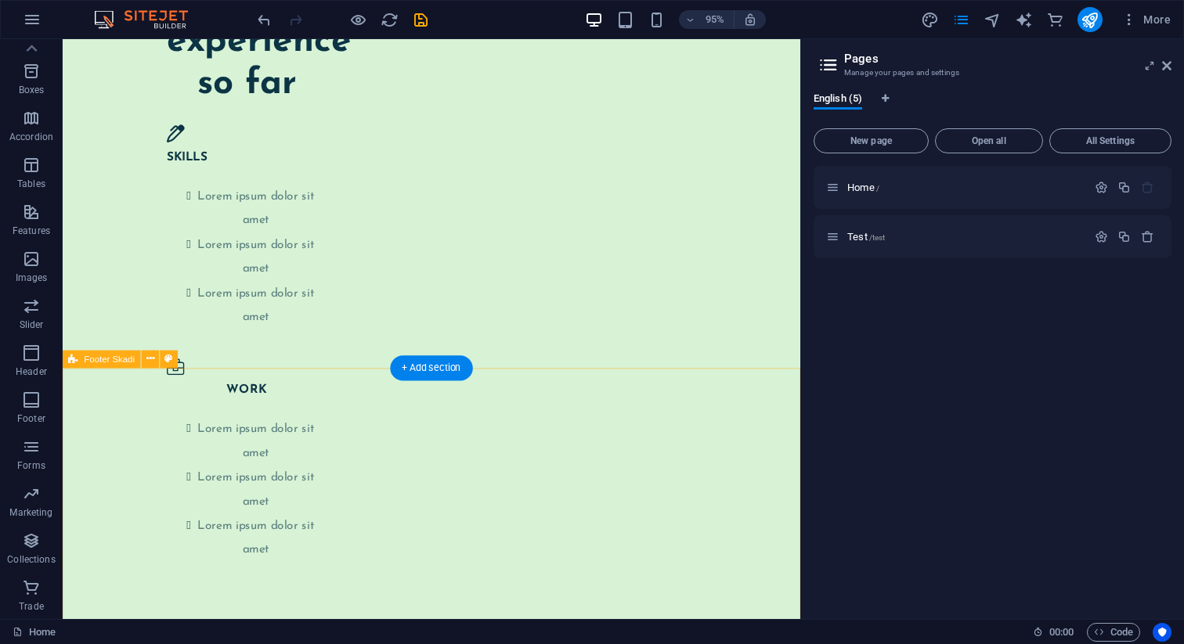
scroll to position [3336, 0]
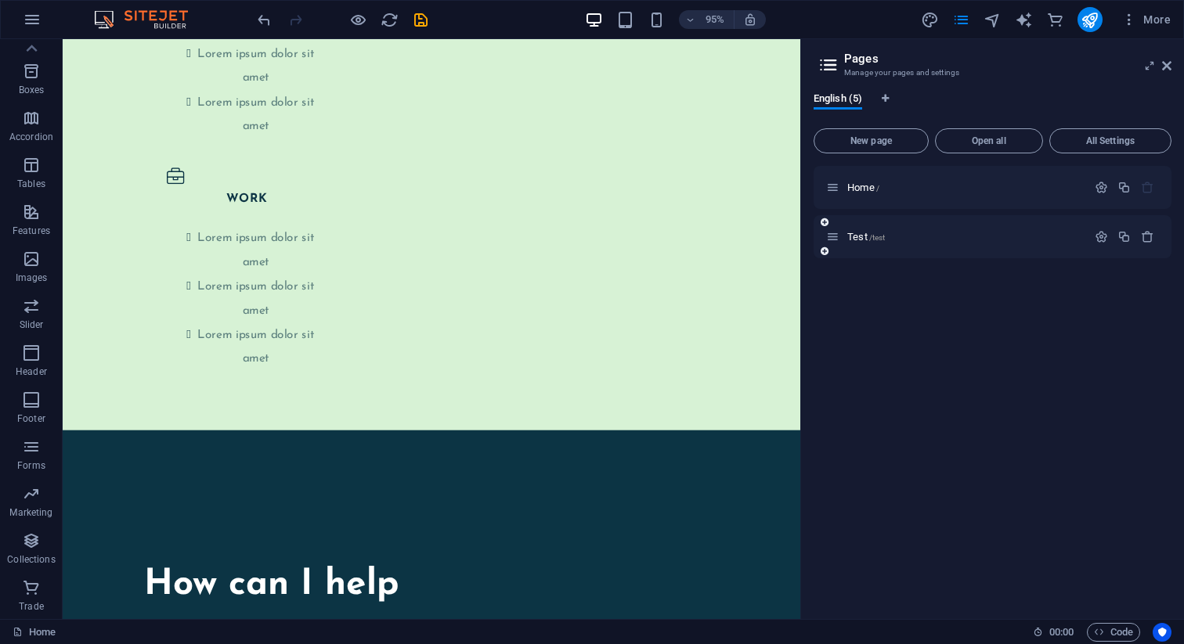
click at [1144, 243] on div at bounding box center [1124, 237] width 69 height 17
click at [1145, 242] on icon "button" at bounding box center [1147, 236] width 13 height 13
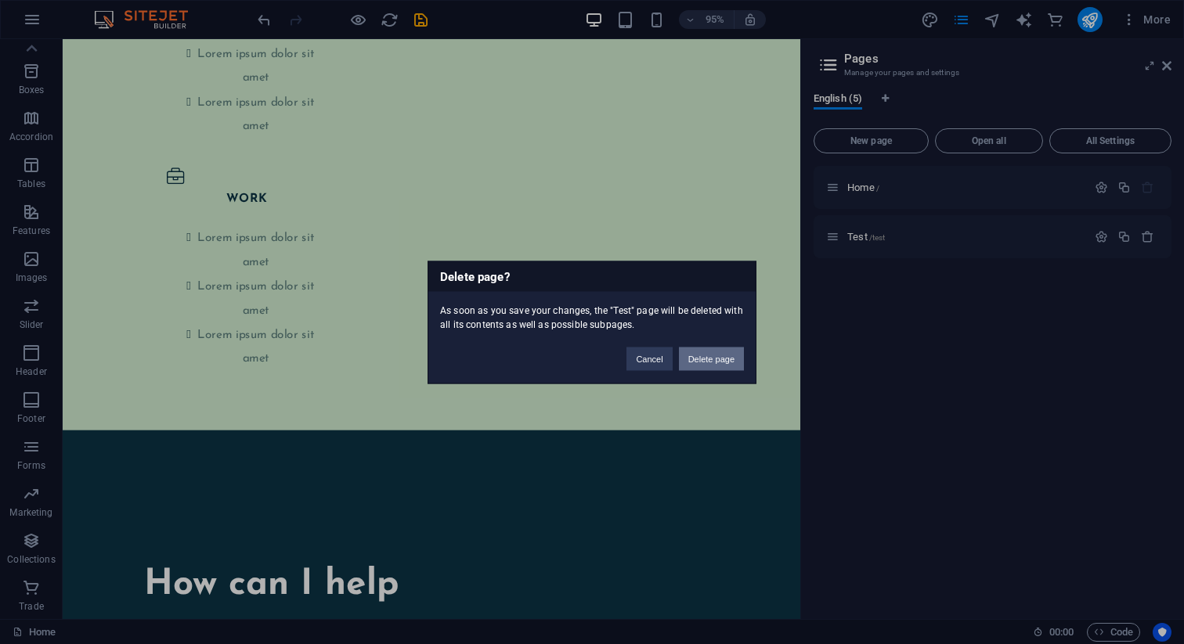
click at [724, 365] on button "Delete page" at bounding box center [711, 358] width 65 height 23
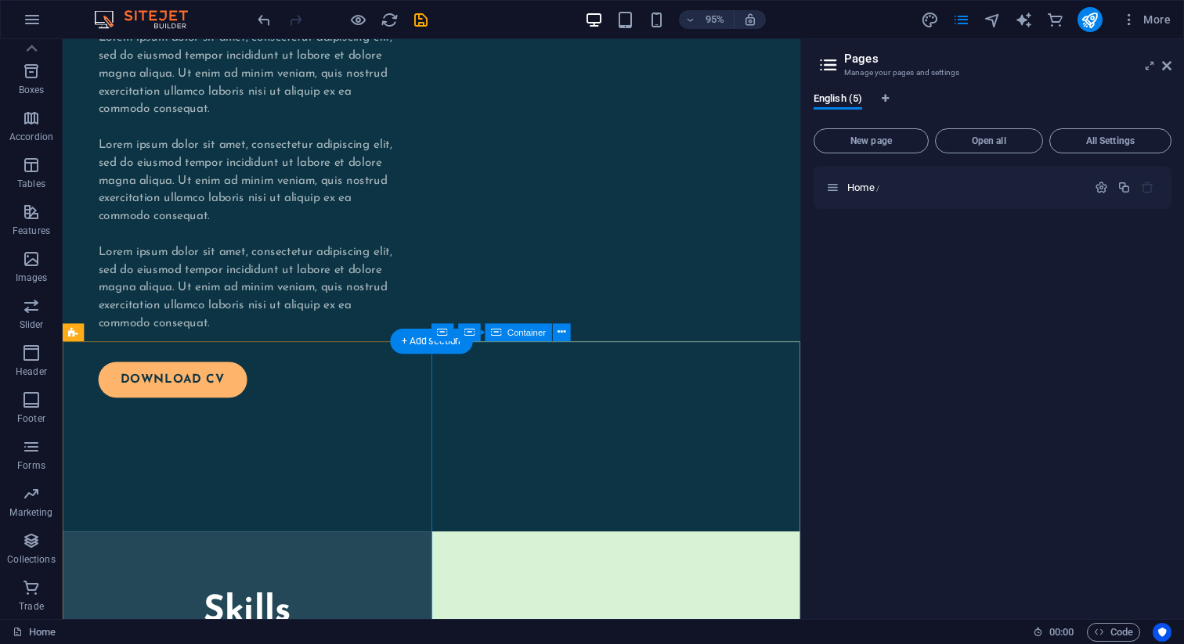
scroll to position [1778, 0]
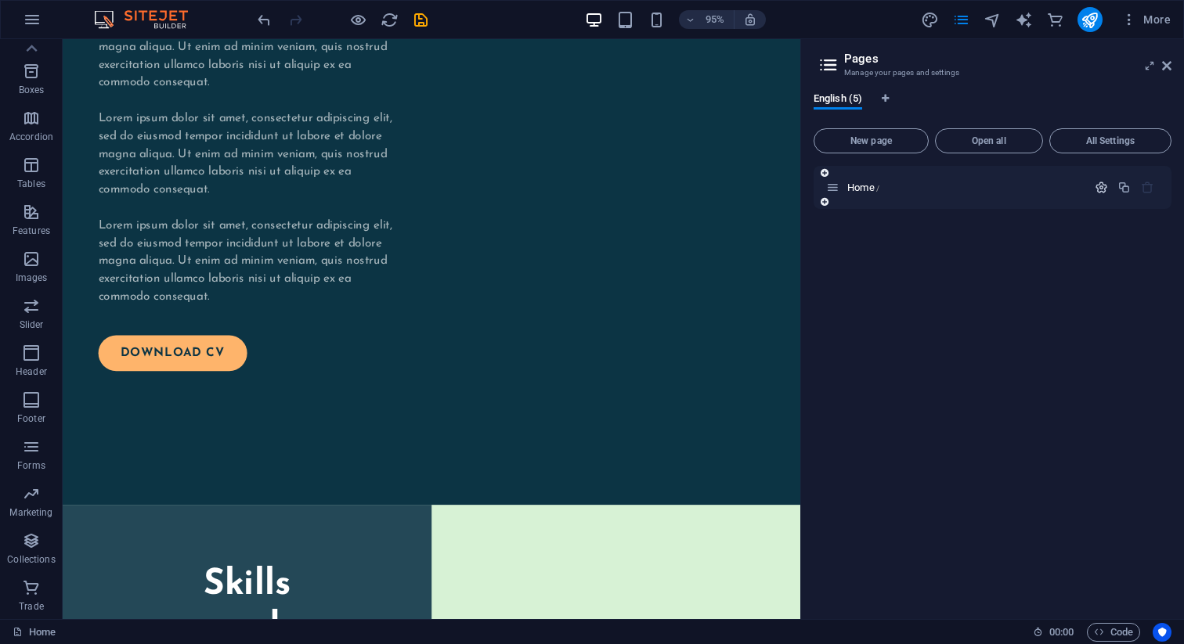
click at [1104, 189] on icon "button" at bounding box center [1100, 187] width 13 height 13
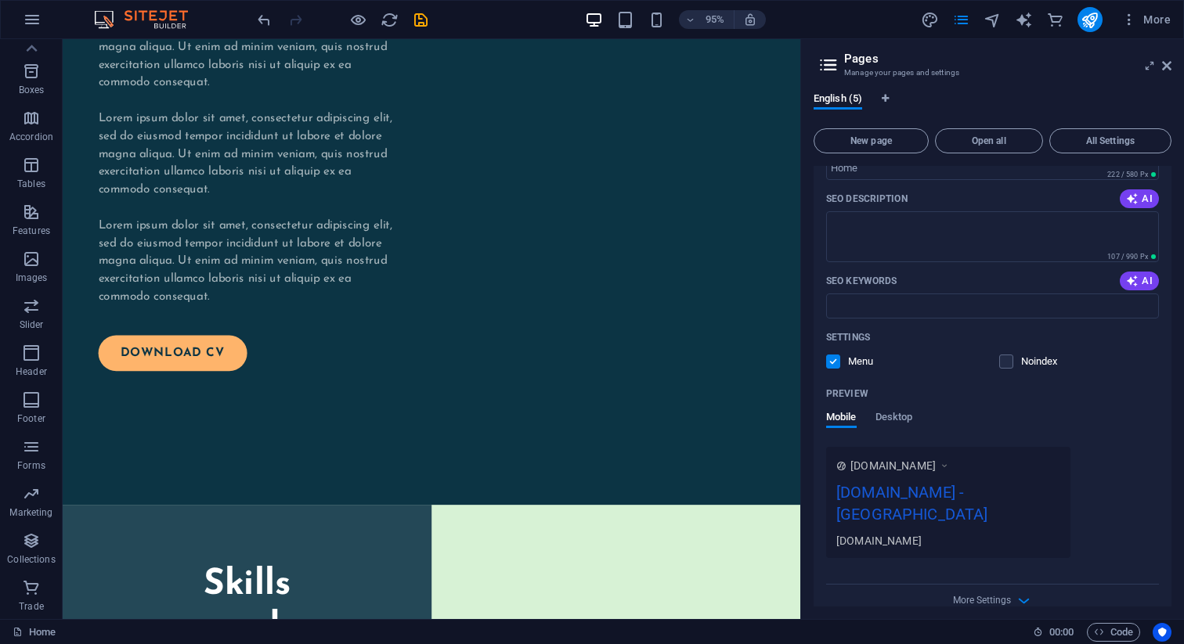
scroll to position [0, 0]
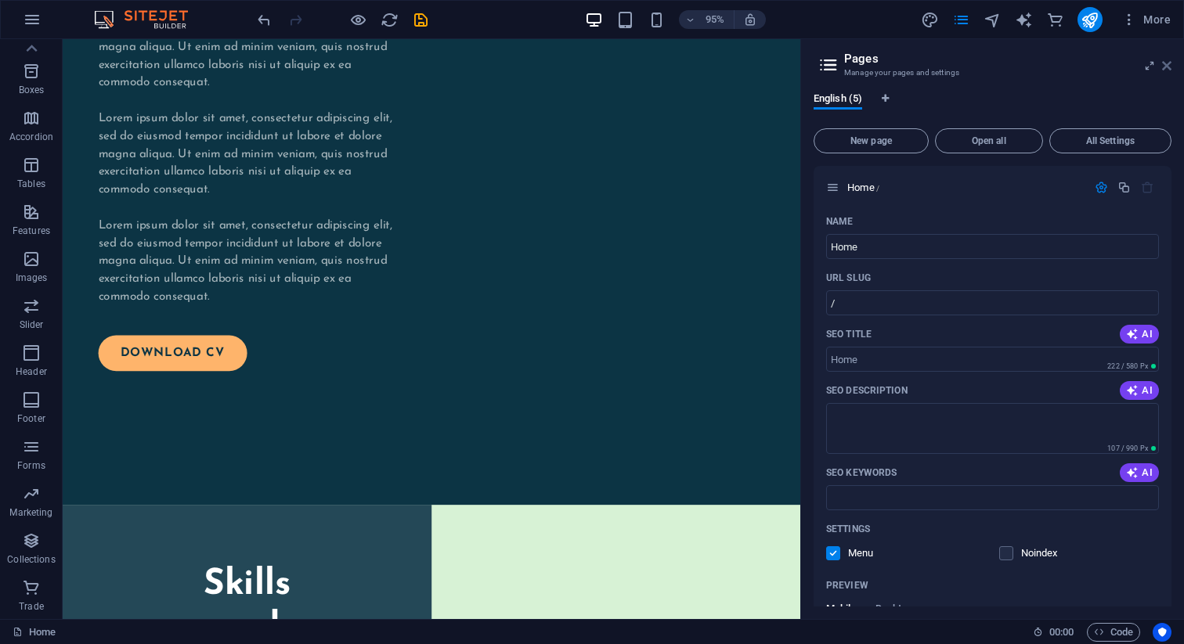
click at [1163, 65] on icon at bounding box center [1166, 65] width 9 height 13
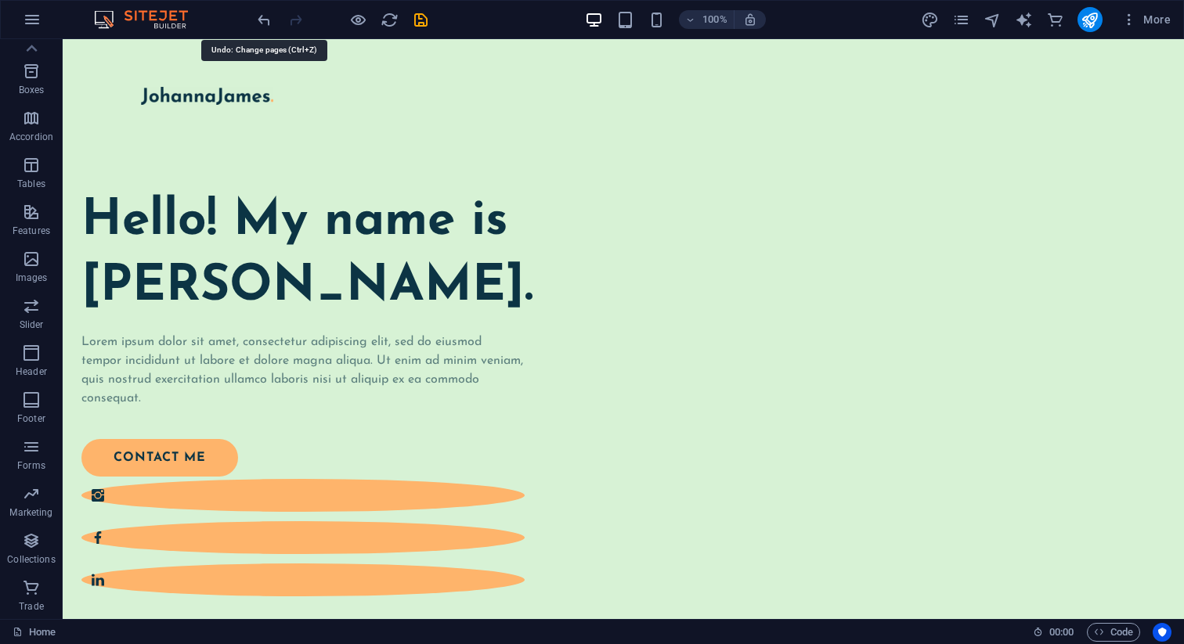
click at [275, 14] on div at bounding box center [341, 19] width 175 height 25
click at [264, 18] on icon "undo" at bounding box center [264, 20] width 18 height 18
click at [289, 17] on icon "redo" at bounding box center [296, 20] width 18 height 18
click at [27, 54] on icon at bounding box center [31, 49] width 22 height 22
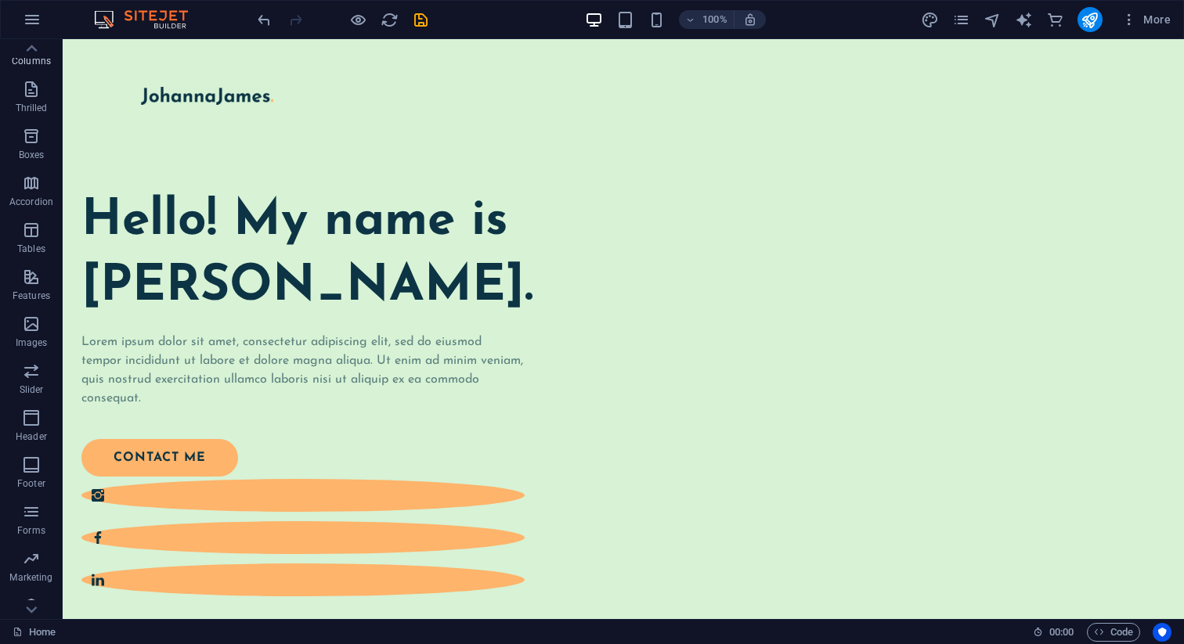
scroll to position [60, 0]
click at [33, 175] on icon "button" at bounding box center [31, 182] width 19 height 19
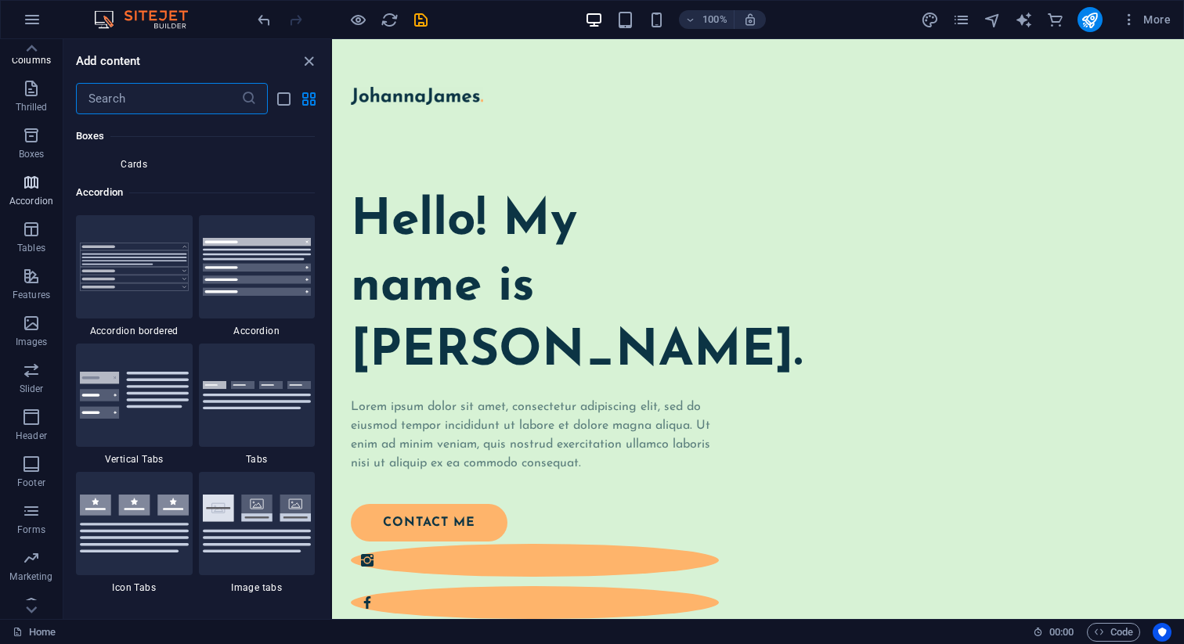
scroll to position [4832, 0]
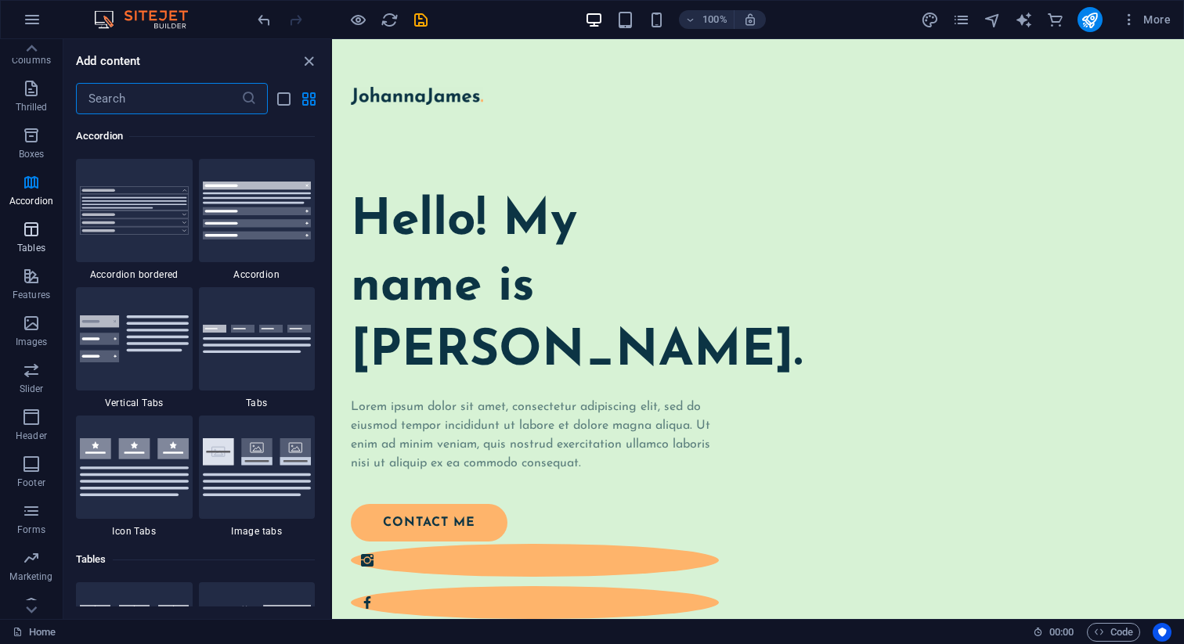
click at [32, 237] on icon "button" at bounding box center [31, 229] width 19 height 19
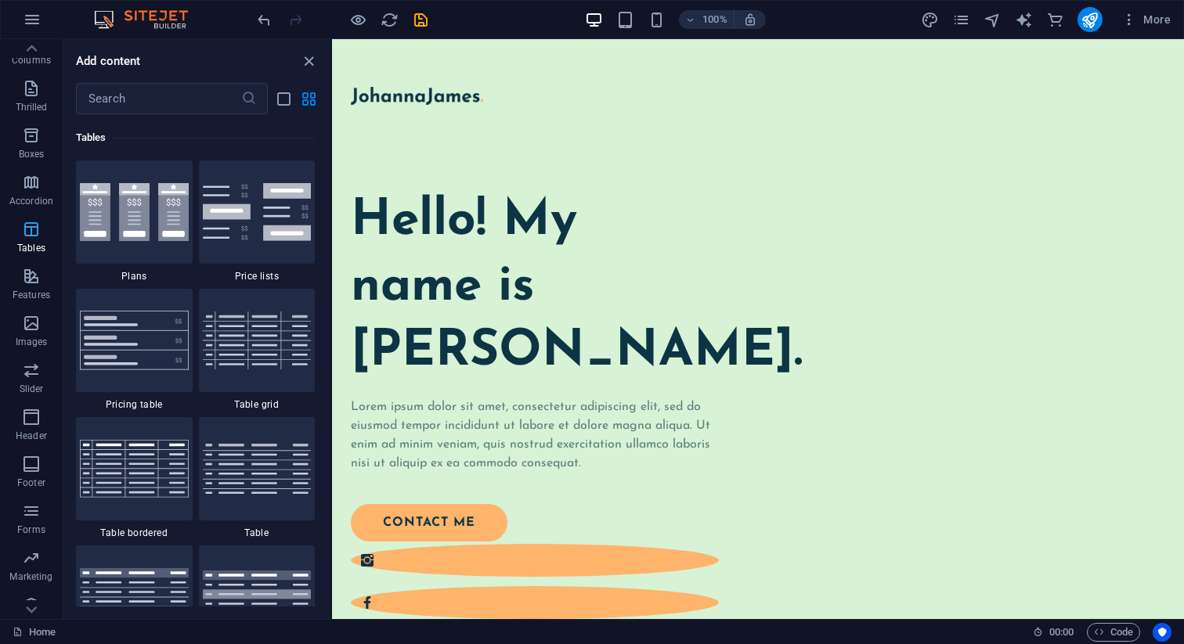
scroll to position [5255, 0]
click at [32, 280] on icon "button" at bounding box center [31, 276] width 19 height 19
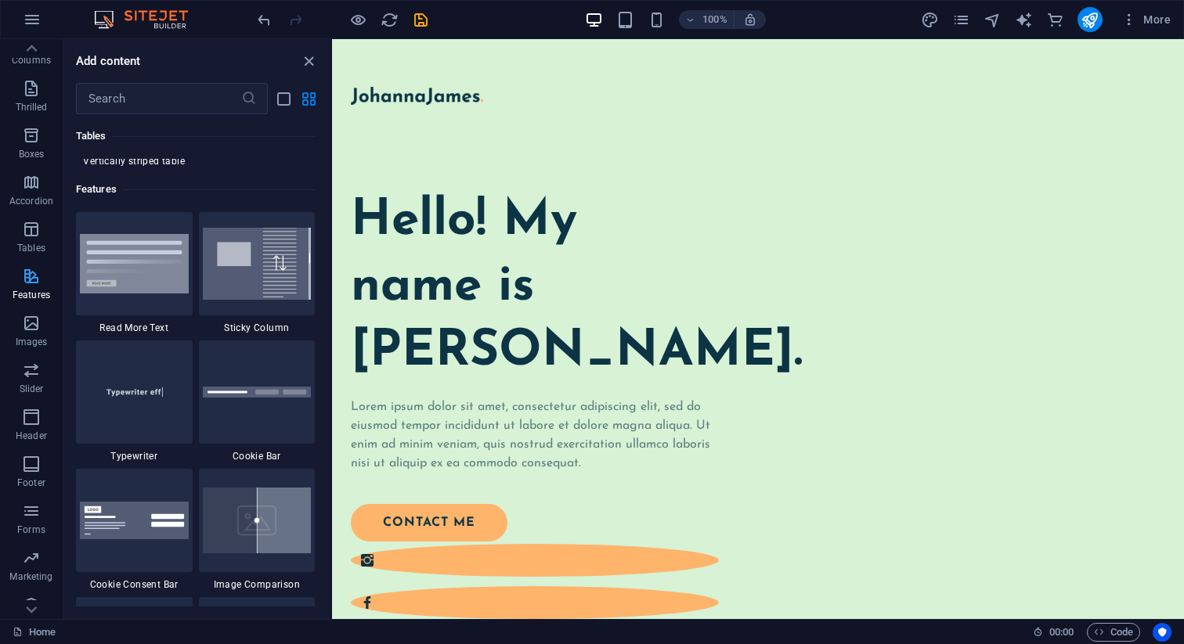
scroll to position [5936, 0]
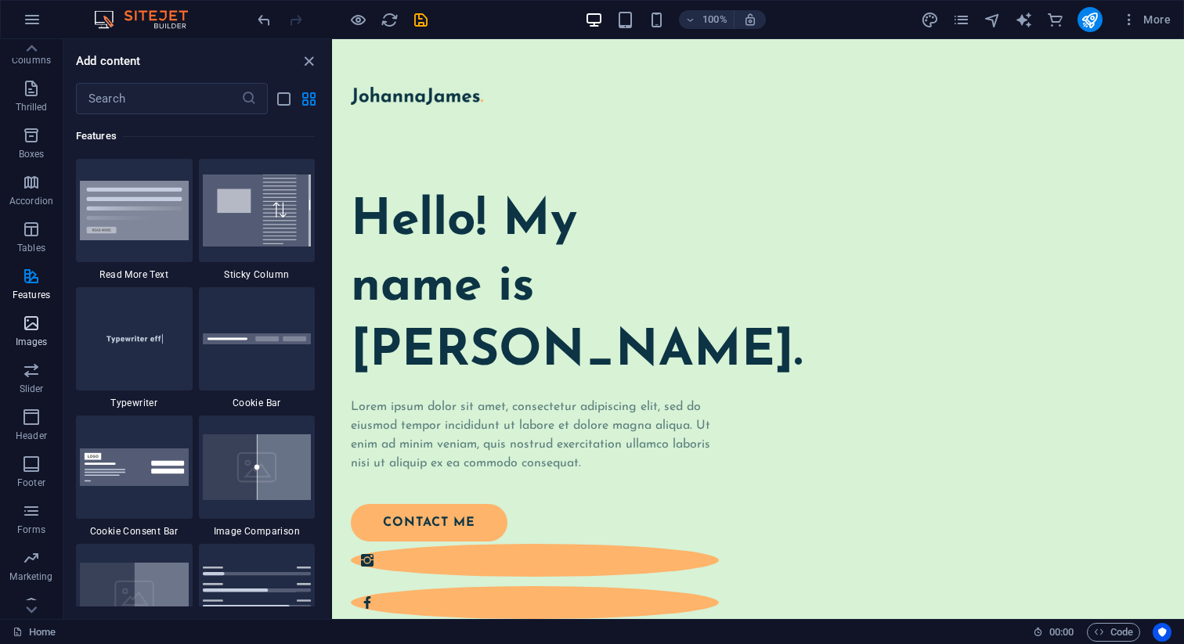
click at [34, 338] on font "Images" at bounding box center [32, 342] width 32 height 11
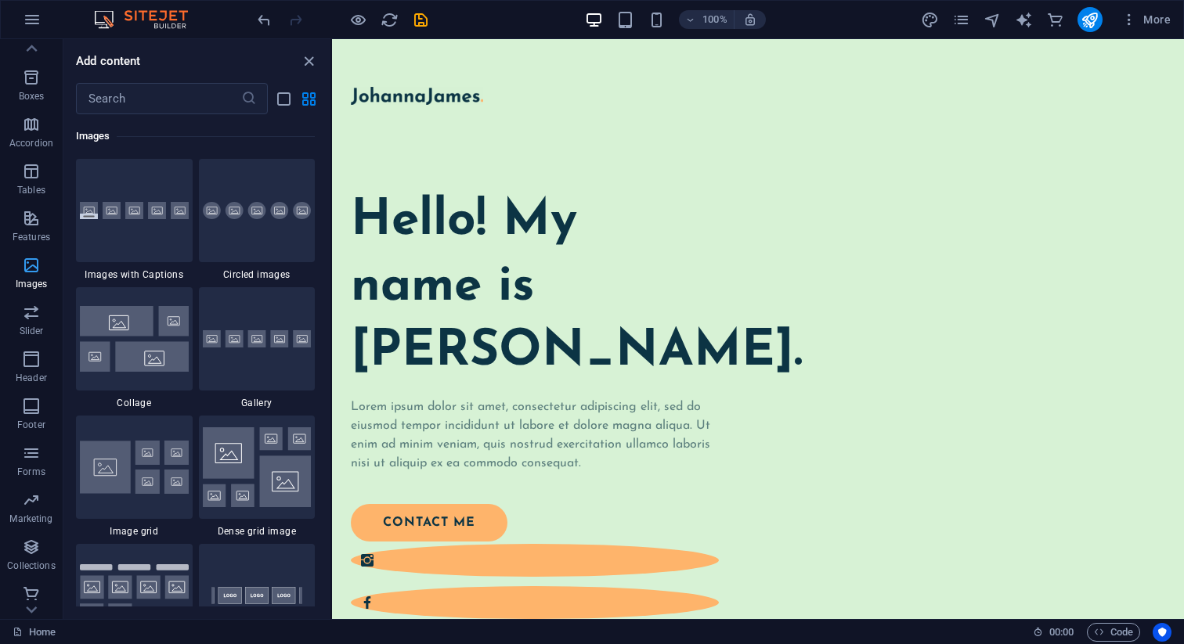
scroll to position [124, 0]
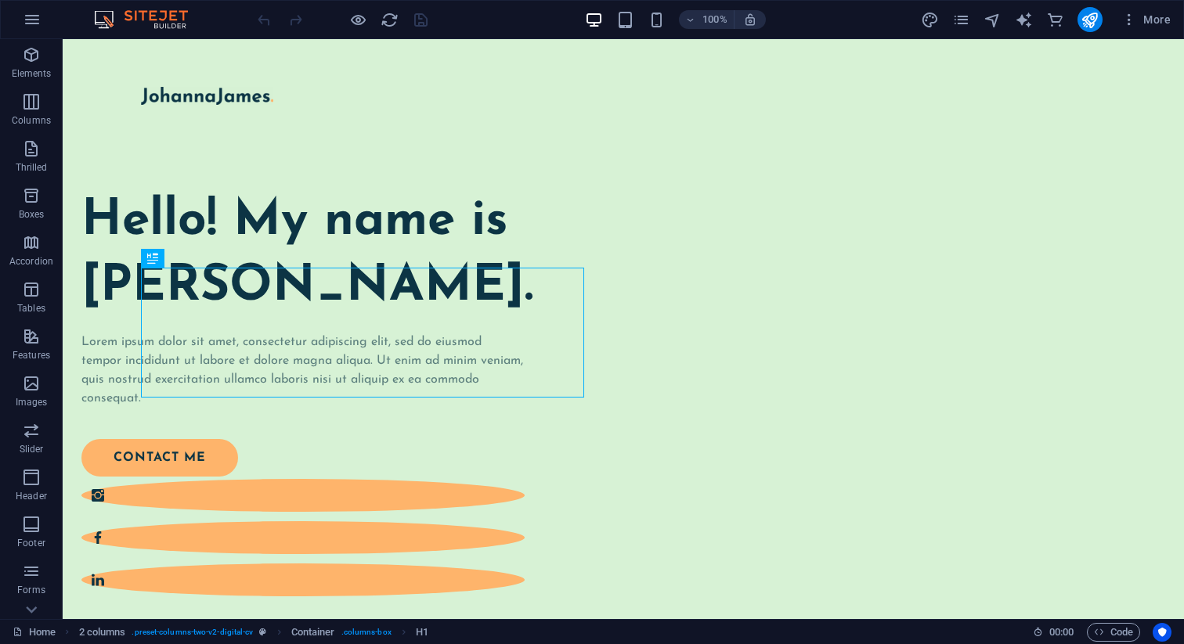
click at [164, 18] on img at bounding box center [148, 19] width 117 height 19
click at [45, 18] on button "button" at bounding box center [32, 20] width 38 height 38
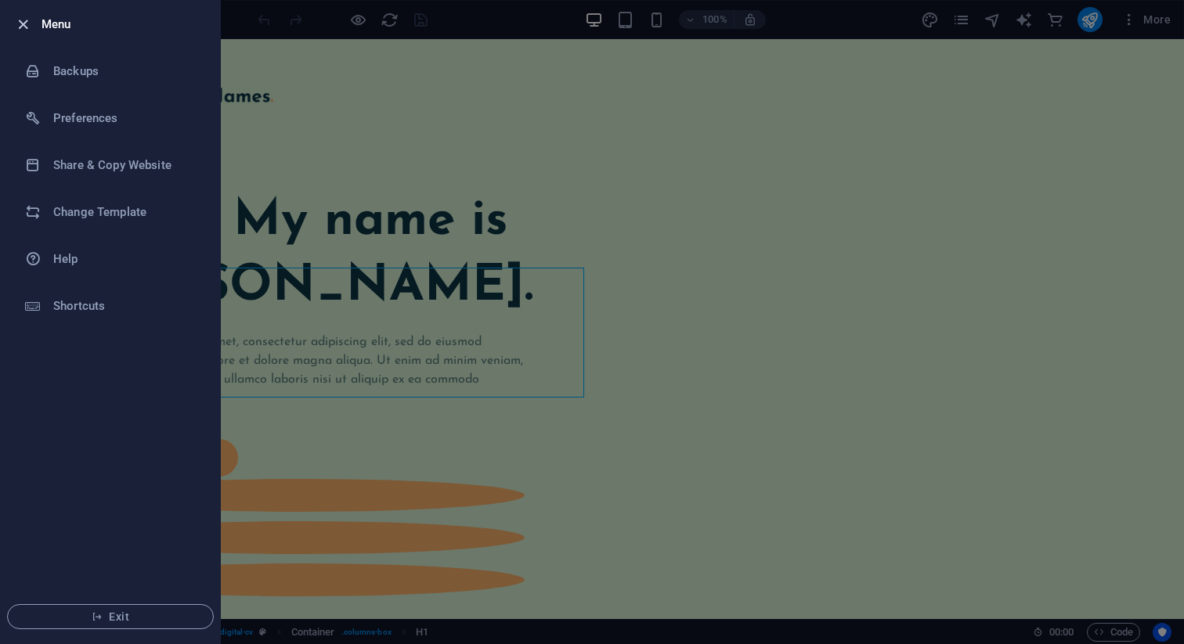
click at [20, 30] on icon "button" at bounding box center [23, 25] width 18 height 18
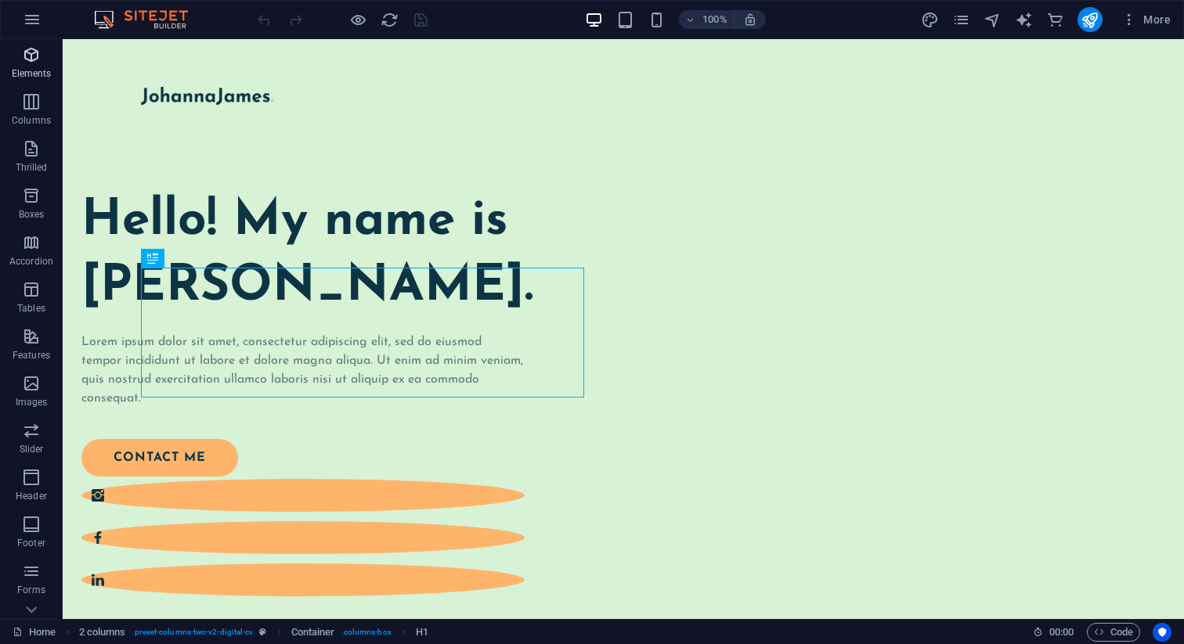
click at [38, 65] on span "Elements" at bounding box center [31, 64] width 63 height 38
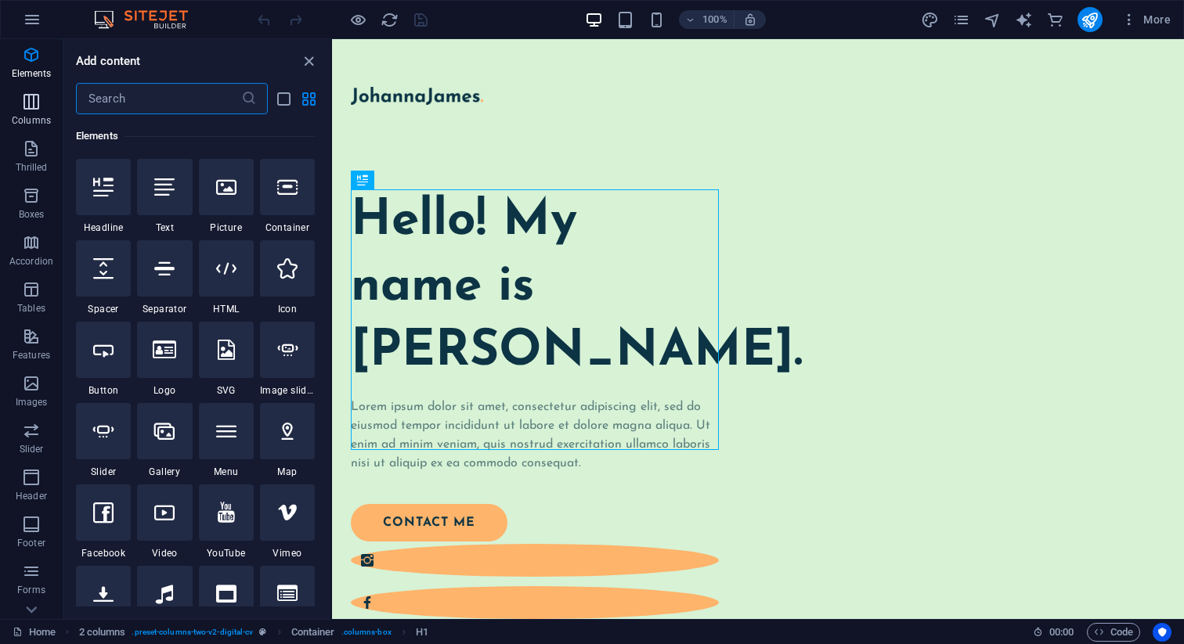
click at [29, 107] on icon "button" at bounding box center [31, 101] width 19 height 19
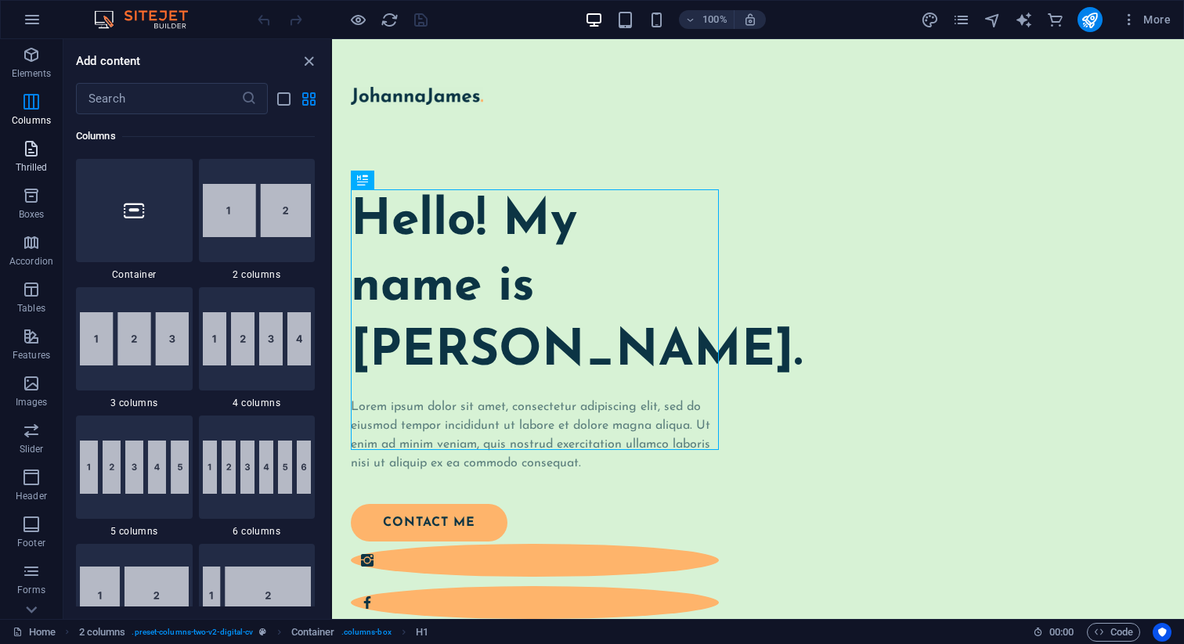
click at [32, 142] on icon "button" at bounding box center [31, 148] width 19 height 19
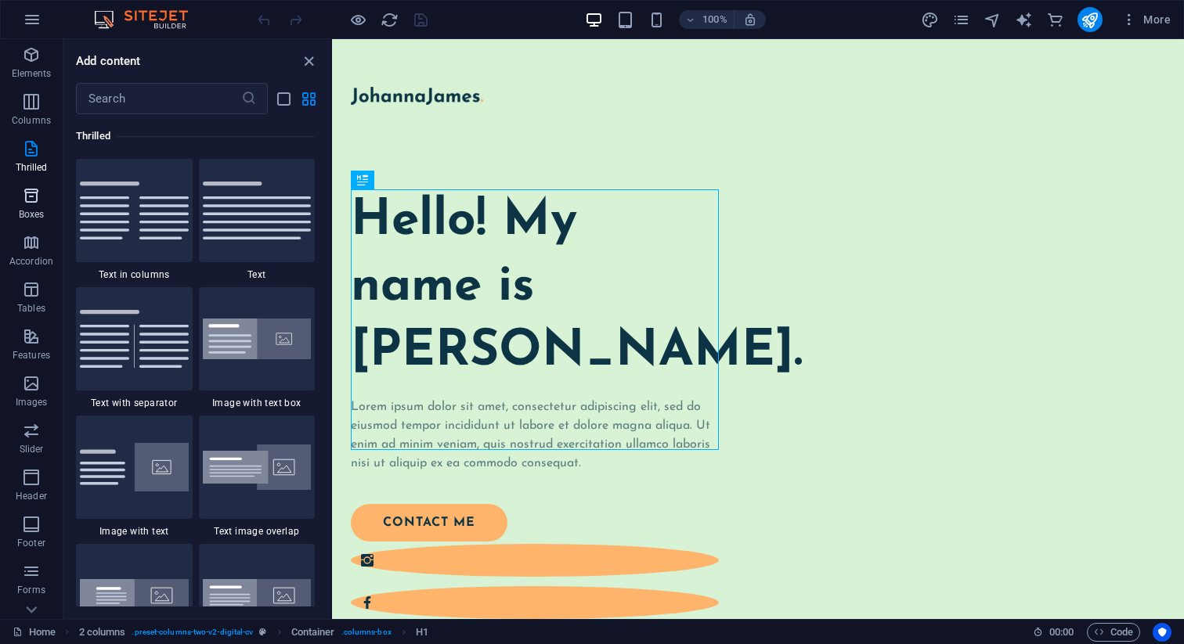
click at [38, 194] on icon "button" at bounding box center [31, 195] width 19 height 19
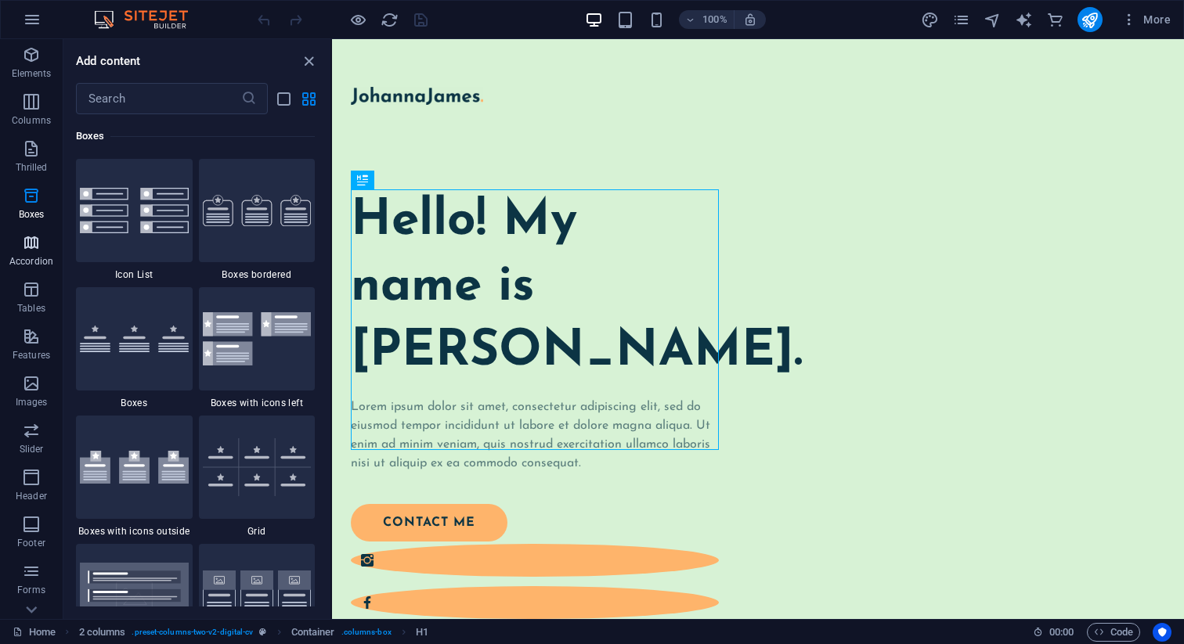
click at [41, 234] on span "Accordion" at bounding box center [31, 252] width 63 height 38
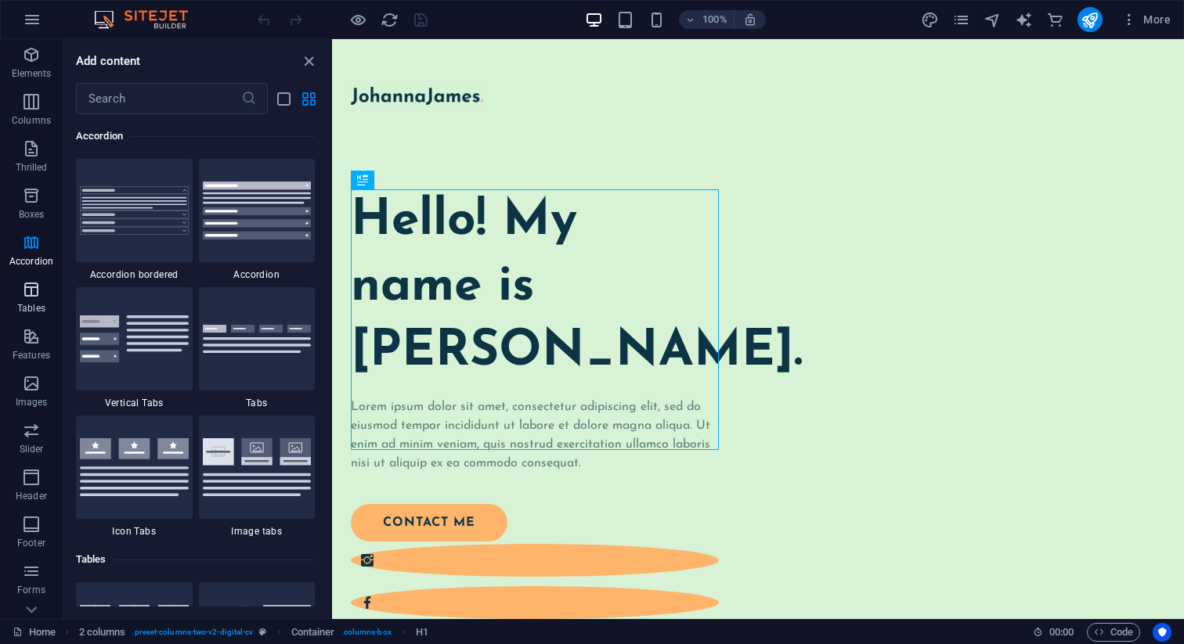
scroll to position [124, 0]
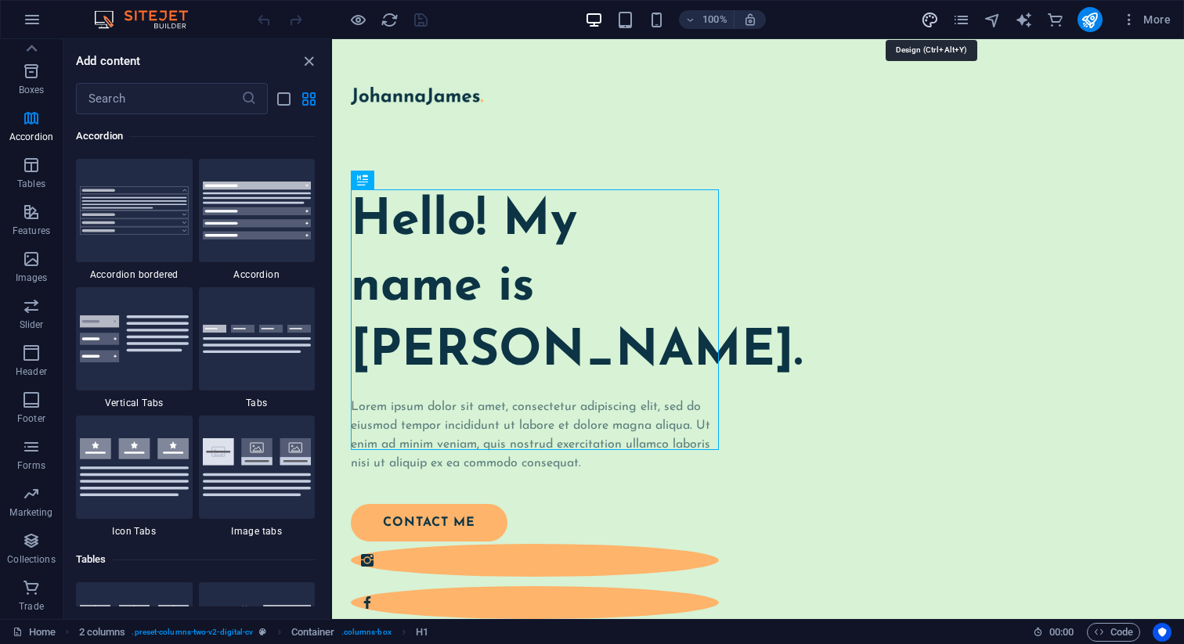
click at [937, 22] on icon "design" at bounding box center [930, 20] width 18 height 18
select select "px"
select select "400"
select select "px"
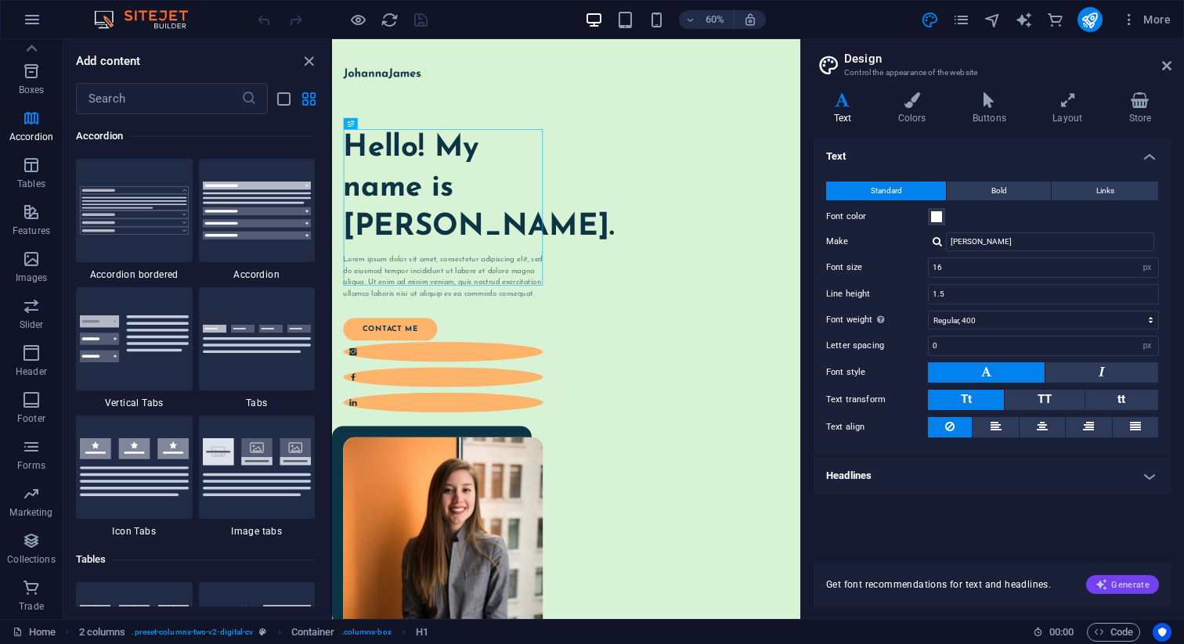
click at [1110, 583] on span "Generate" at bounding box center [1122, 585] width 54 height 13
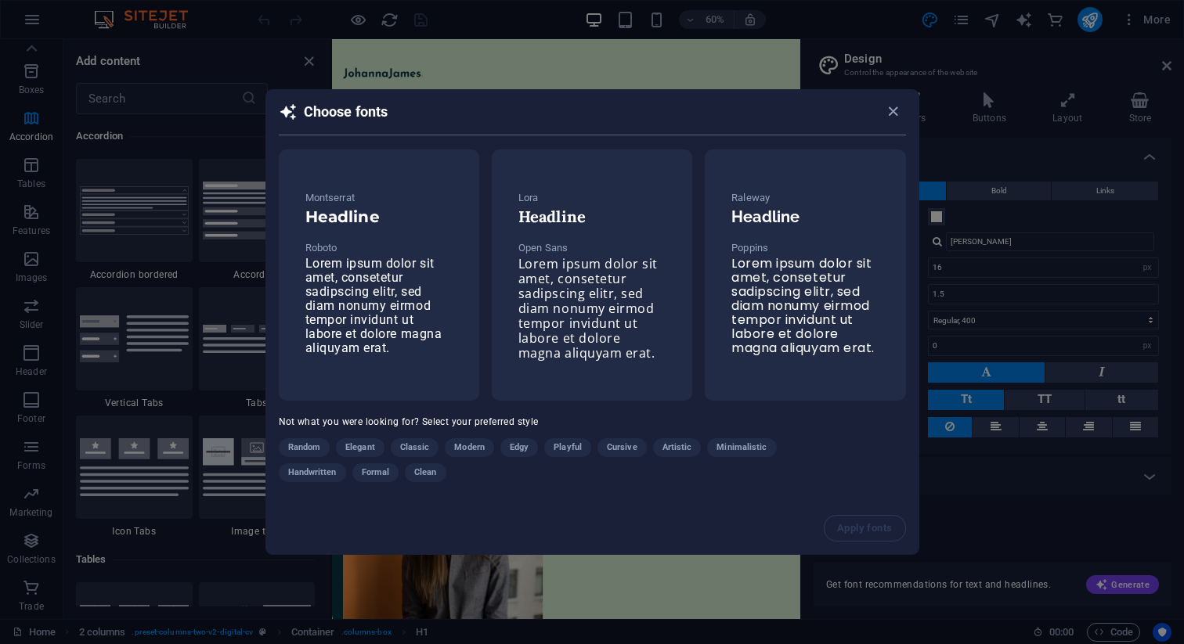
click at [864, 48] on div "Choose fonts Montserrat Headline Roboto Lorem ipsum dolor sit amet, consetetur …" at bounding box center [592, 322] width 1184 height 644
type textarea "Montserrat"
click at [864, 48] on div "Choose fonts Montserrat Headline Roboto Lorem ipsum dolor sit amet, consetetur …" at bounding box center [592, 322] width 1184 height 644
click at [887, 103] on icon "button" at bounding box center [893, 112] width 18 height 18
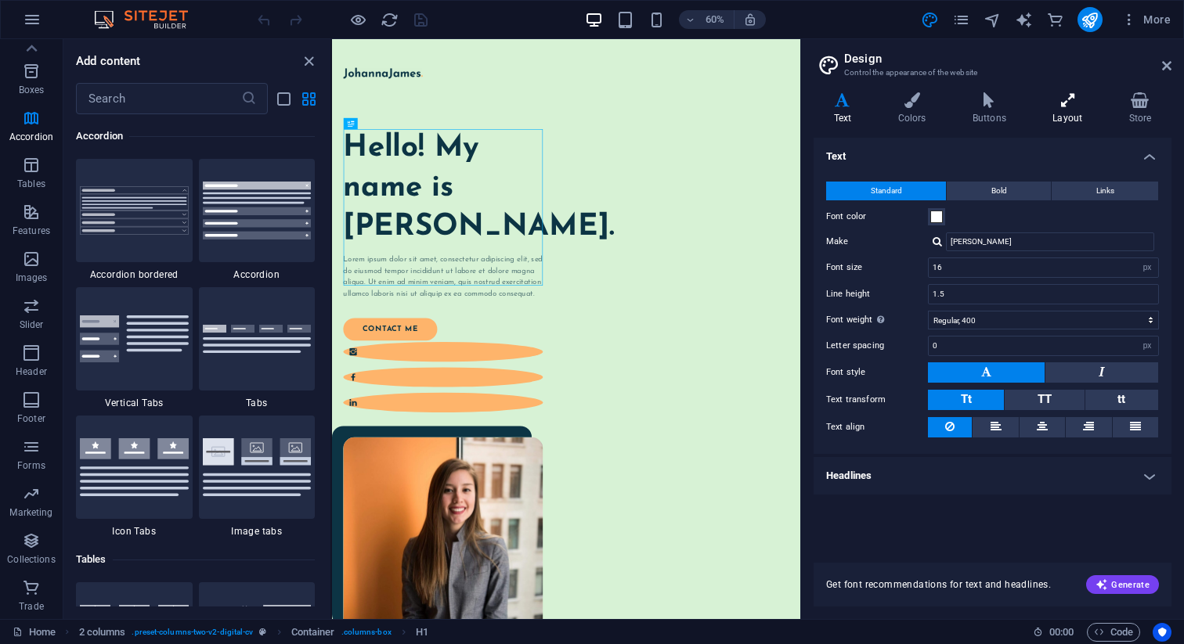
click at [1069, 101] on icon at bounding box center [1068, 100] width 70 height 16
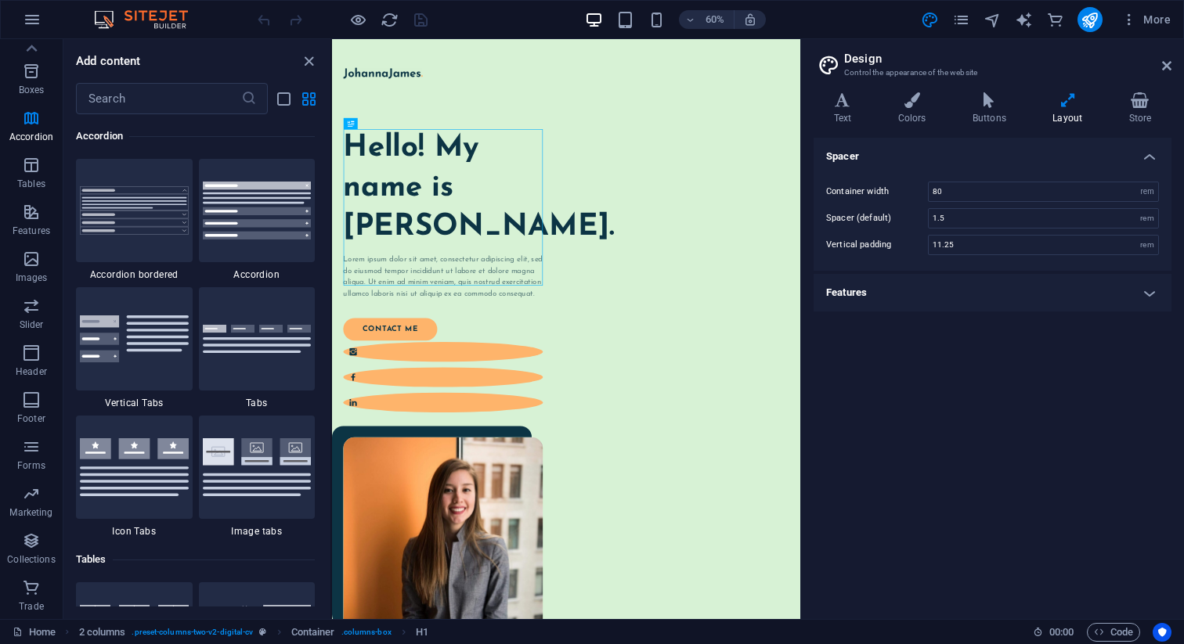
click at [1069, 101] on icon at bounding box center [1068, 100] width 70 height 16
click at [1165, 67] on icon at bounding box center [1166, 65] width 9 height 13
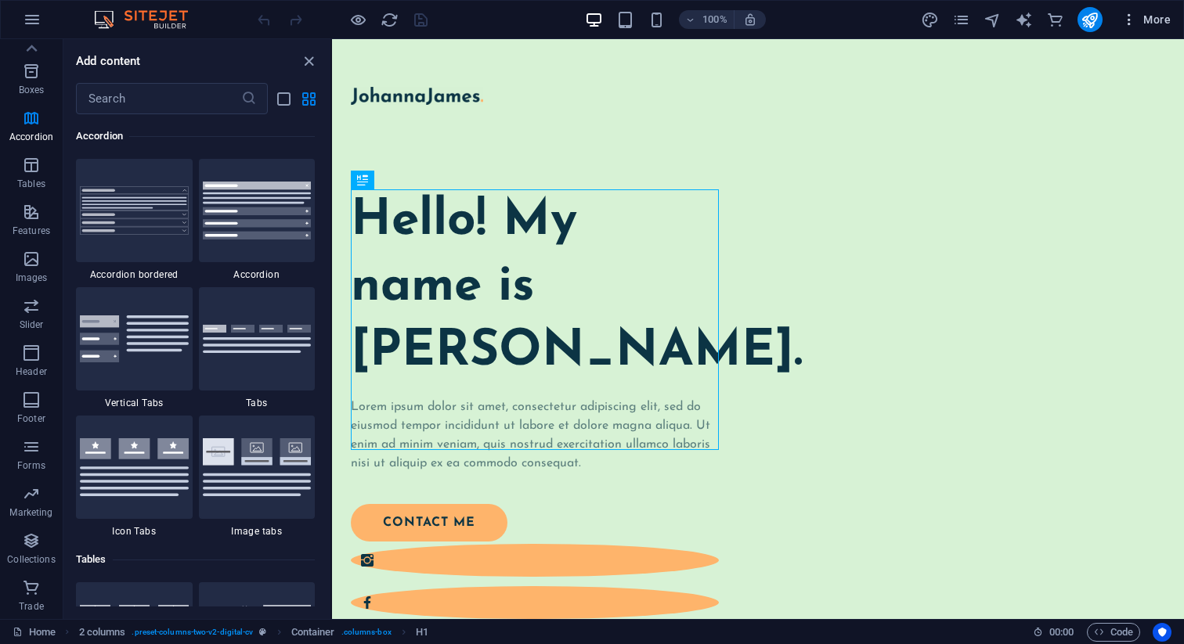
click at [1156, 17] on font "More" at bounding box center [1156, 19] width 27 height 13
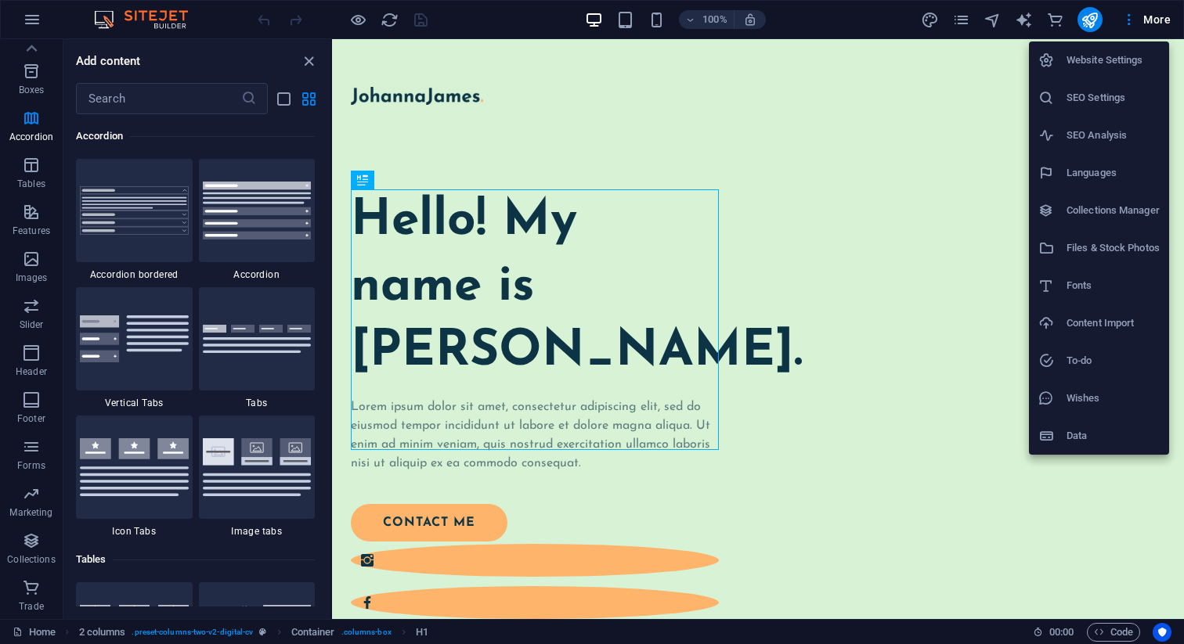
click at [33, 18] on div at bounding box center [592, 322] width 1184 height 644
